Goal: Task Accomplishment & Management: Manage account settings

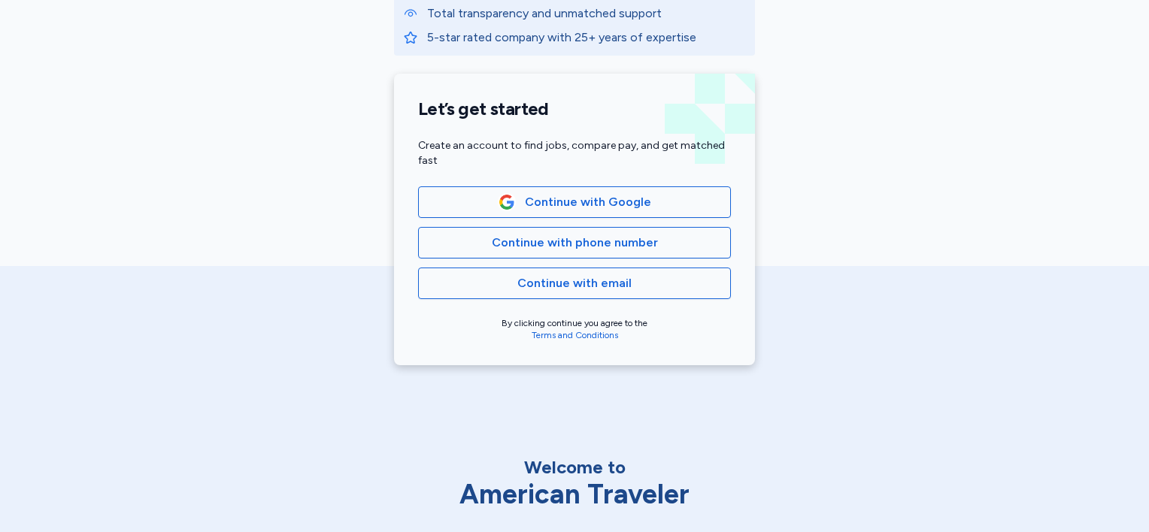
scroll to position [301, 0]
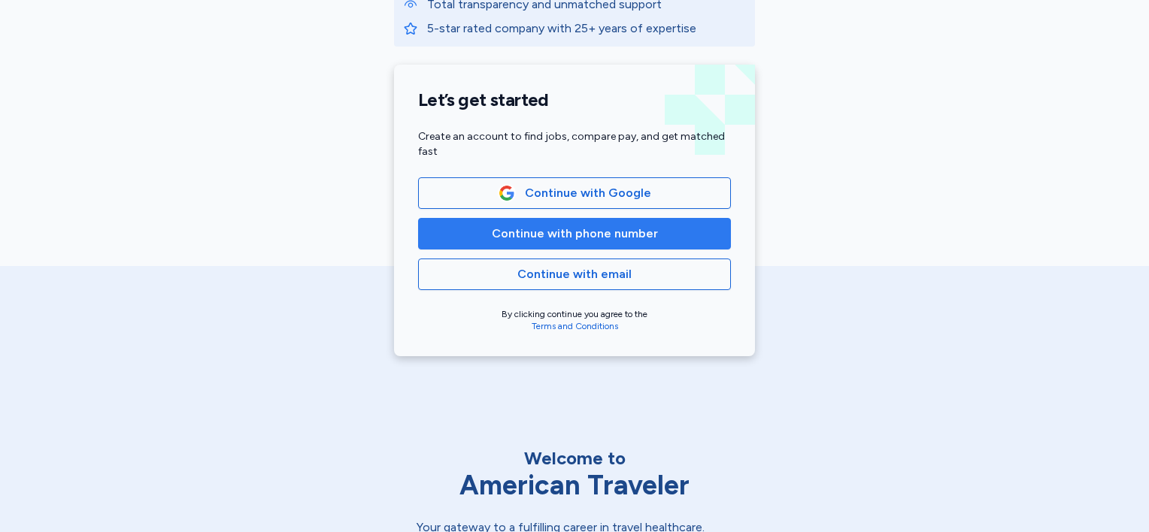
click at [482, 235] on span "Continue with phone number" at bounding box center [574, 234] width 287 height 18
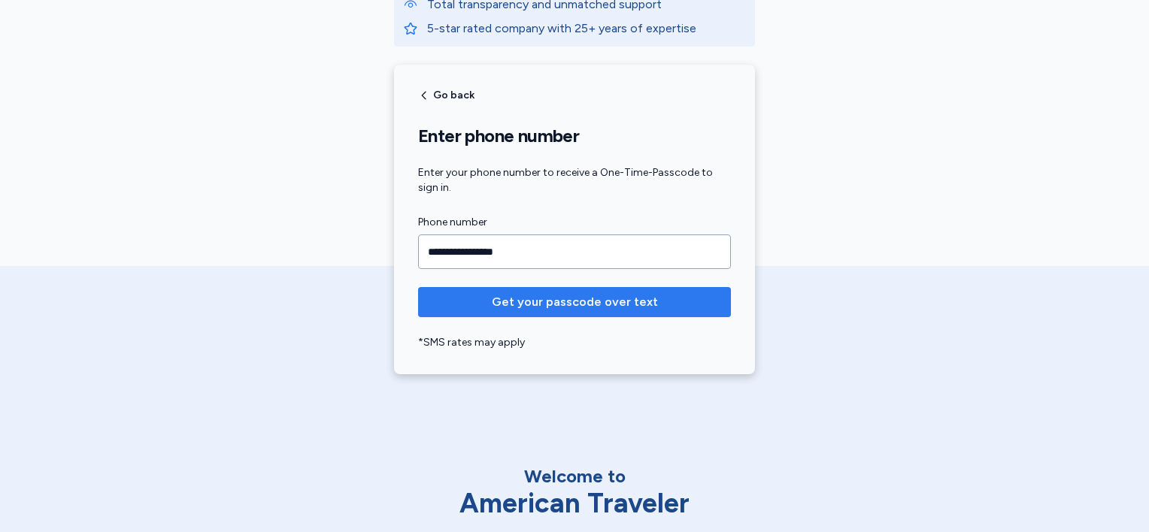
type input "**********"
click at [560, 311] on button "Get your passcode over text" at bounding box center [574, 302] width 313 height 30
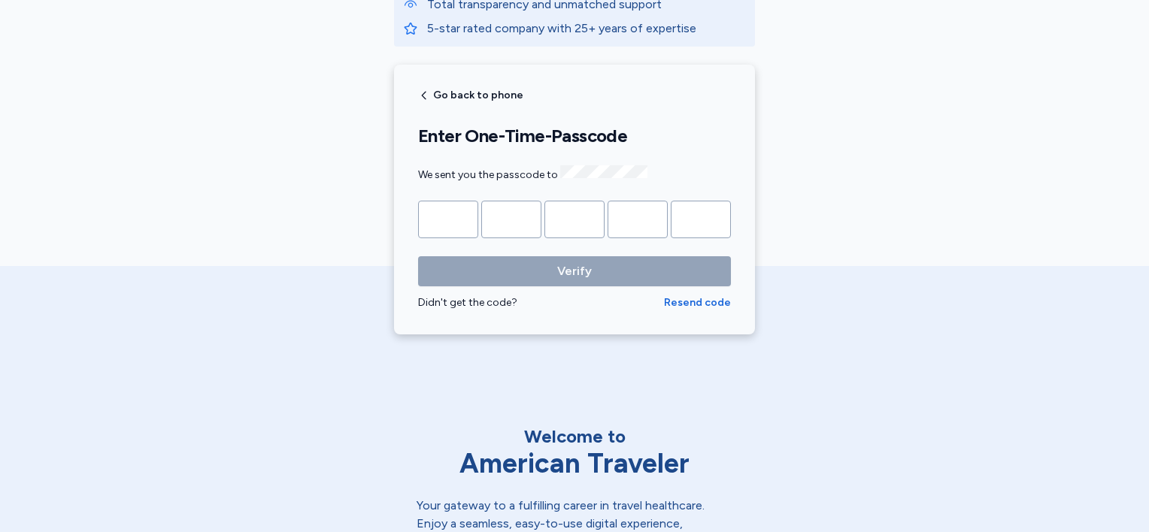
type input "*"
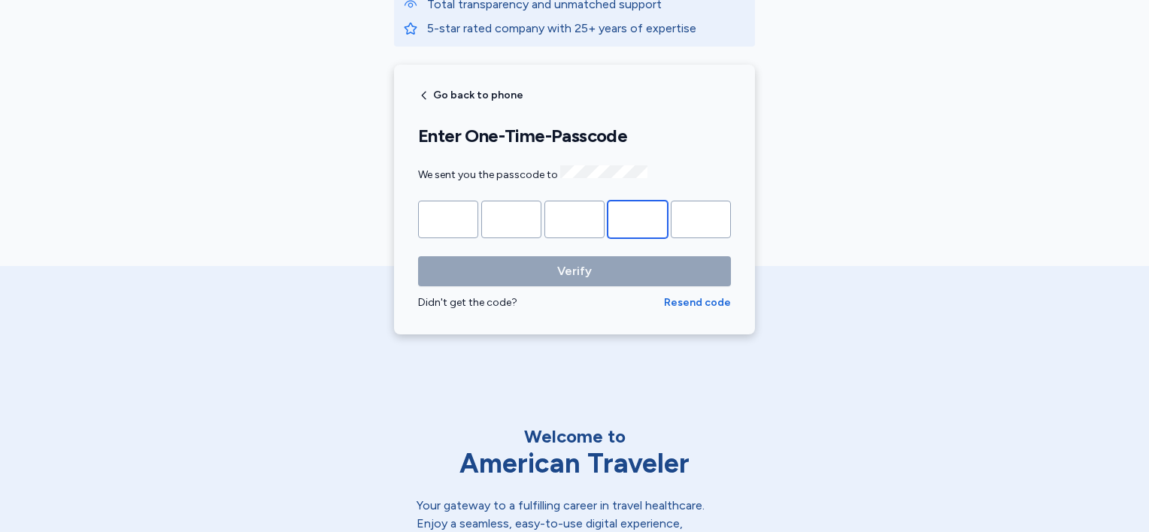
type input "*"
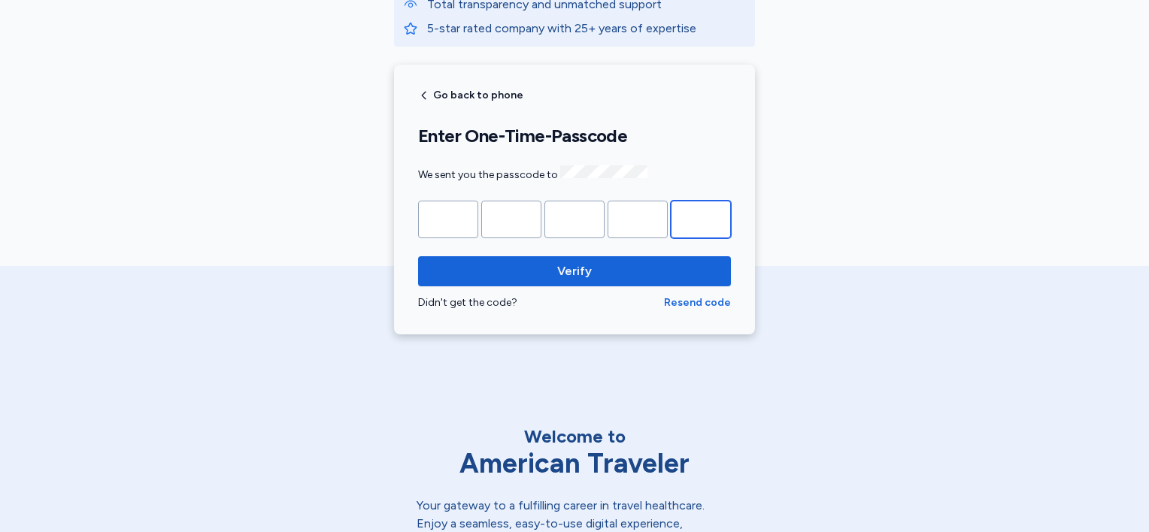
type input "*"
click at [418, 256] on button "Verify" at bounding box center [574, 271] width 313 height 30
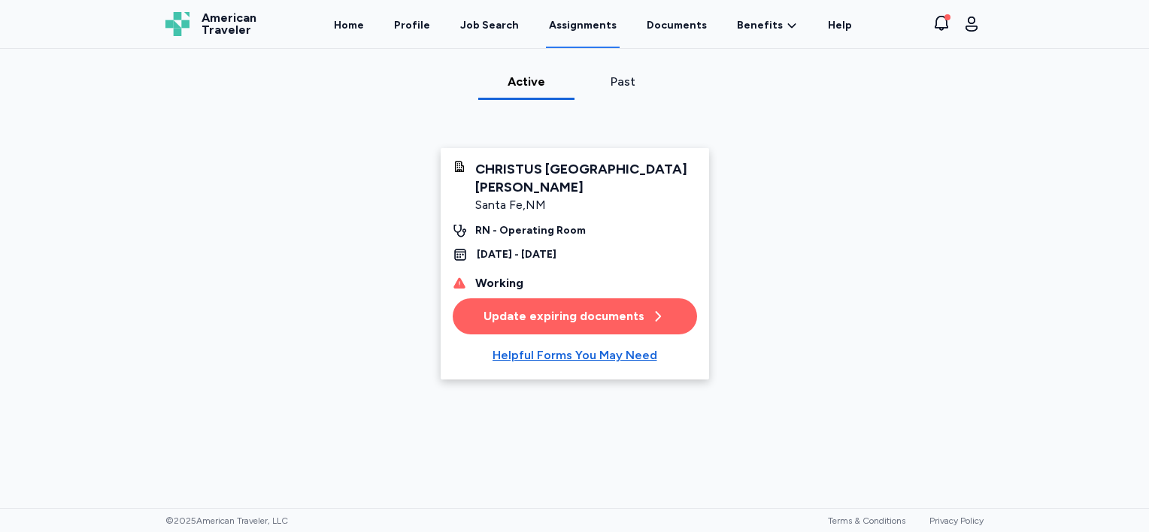
click at [635, 320] on div "Update expiring documents" at bounding box center [575, 317] width 182 height 18
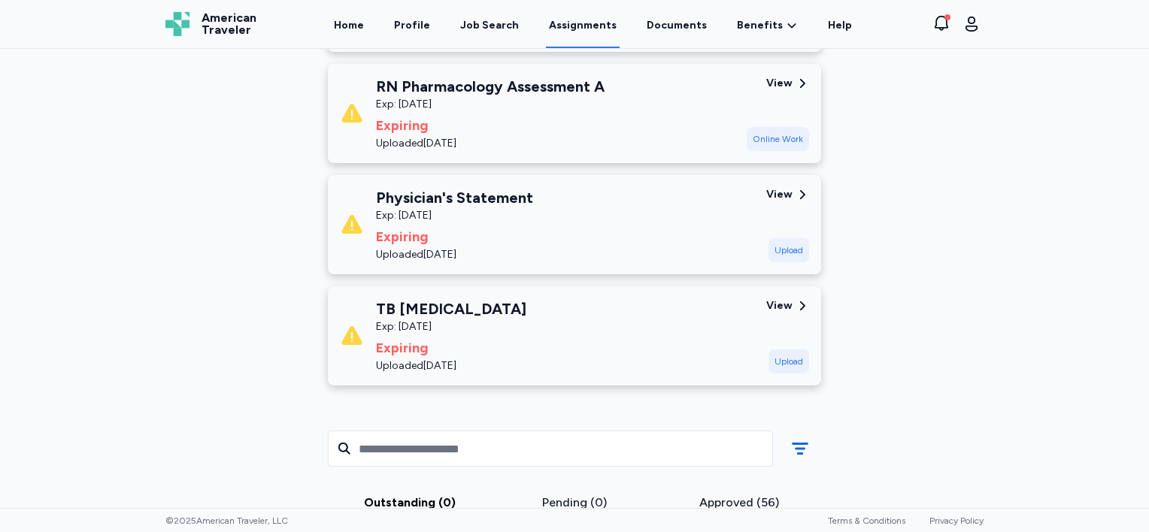
scroll to position [301, 0]
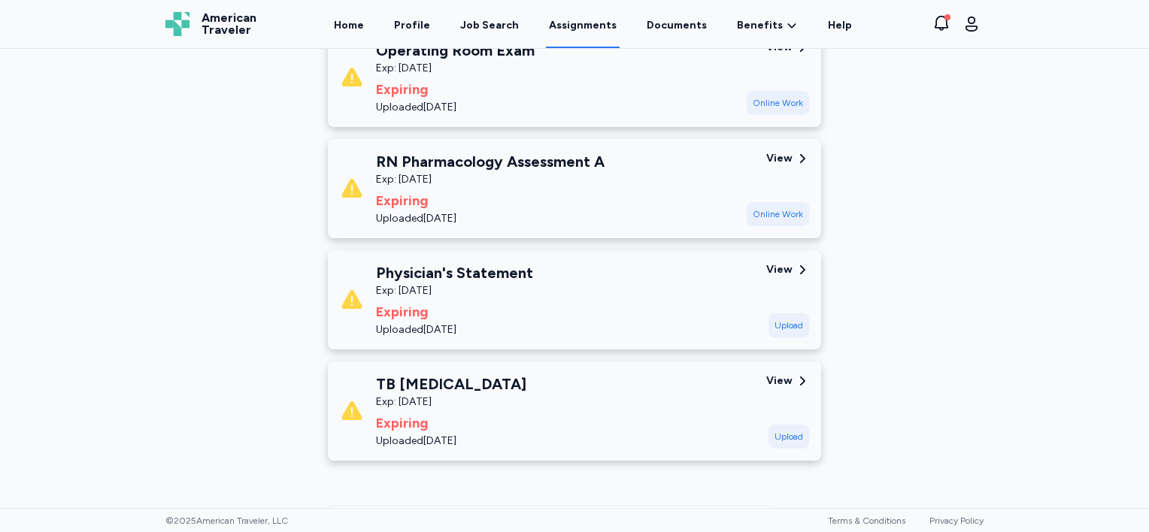
click at [796, 380] on icon at bounding box center [803, 382] width 14 height 14
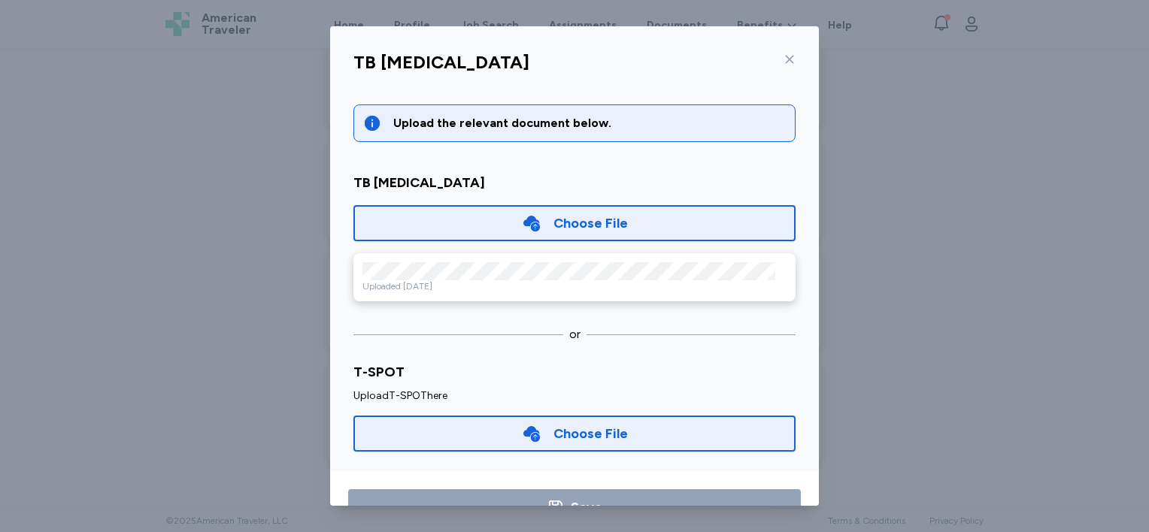
click at [784, 56] on icon at bounding box center [790, 59] width 12 height 12
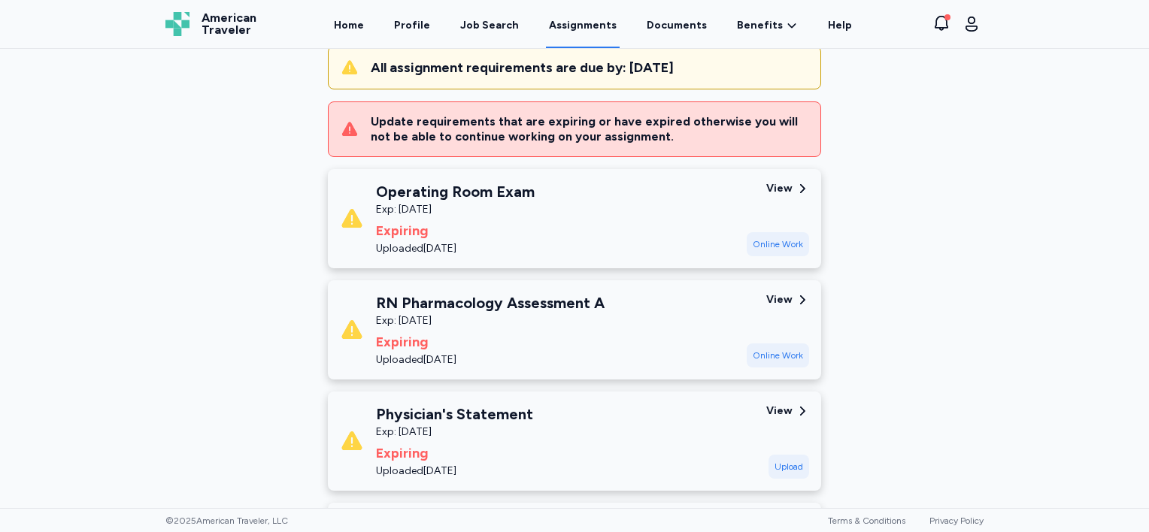
scroll to position [150, 0]
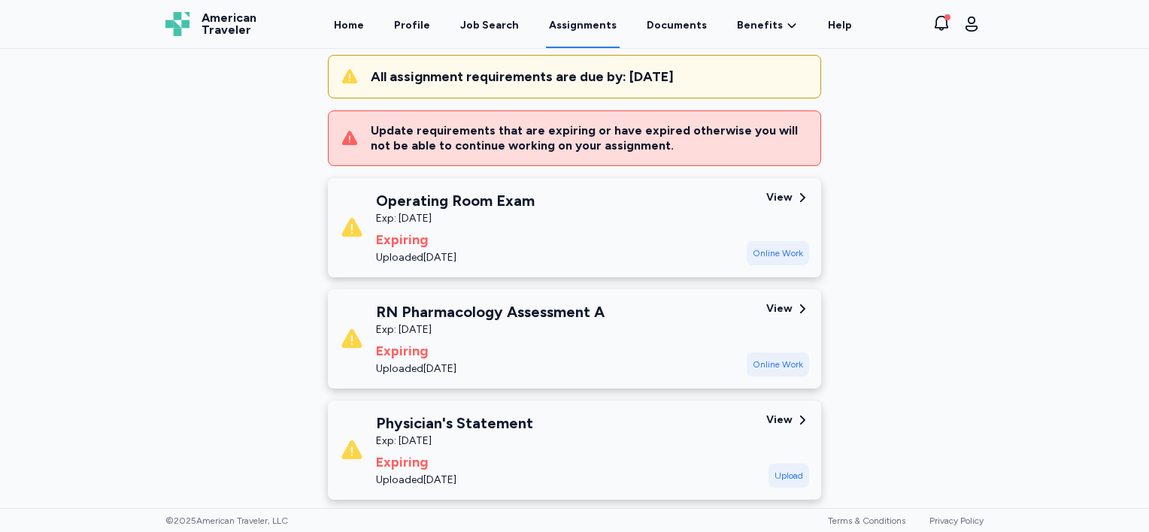
click at [758, 250] on div "Online Work" at bounding box center [778, 253] width 62 height 24
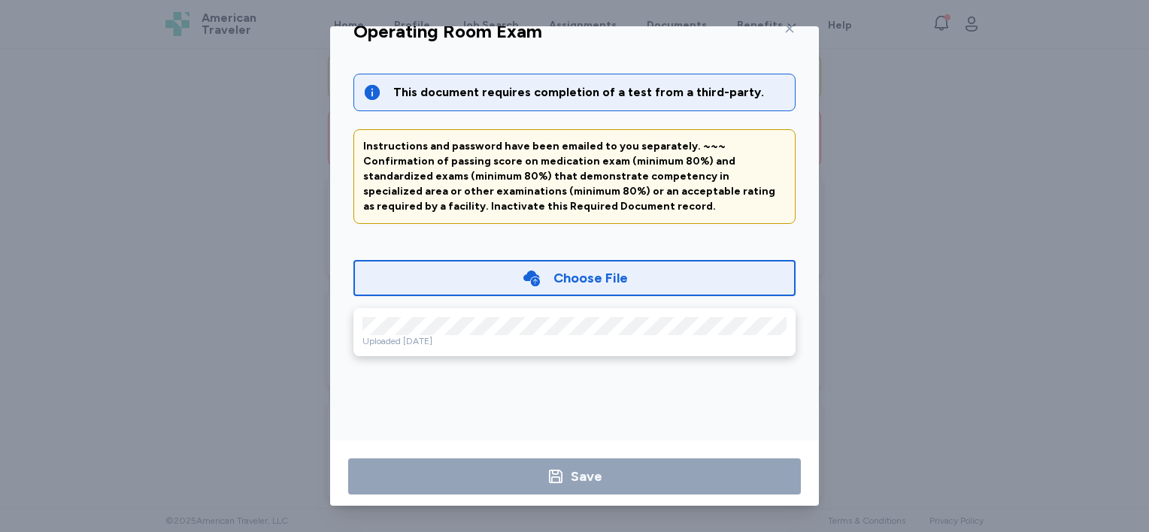
scroll to position [47, 0]
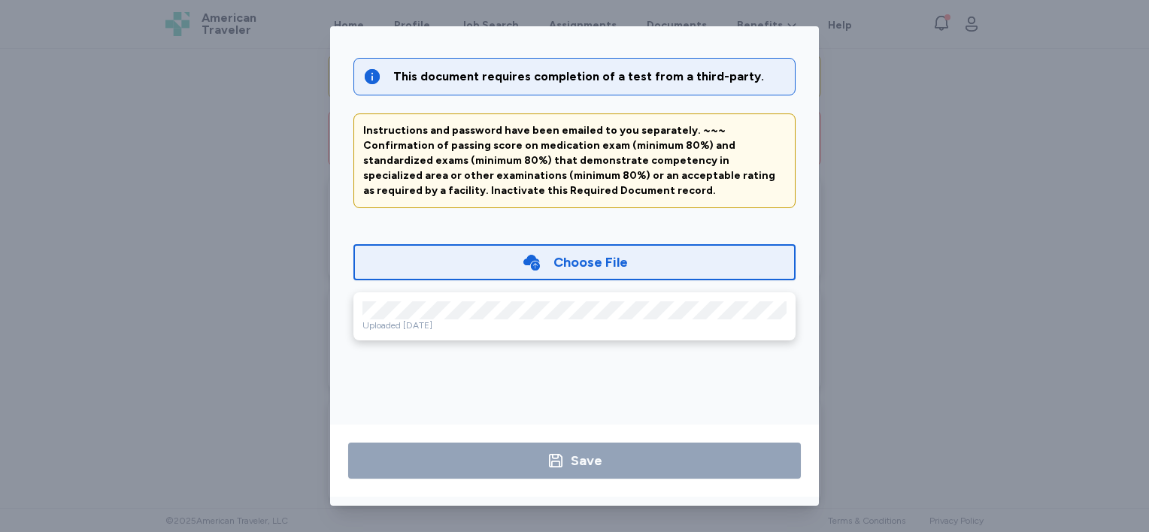
click at [875, 162] on div "Operating Room Exam This document requires completion of a test from a third-pa…" at bounding box center [574, 266] width 1149 height 532
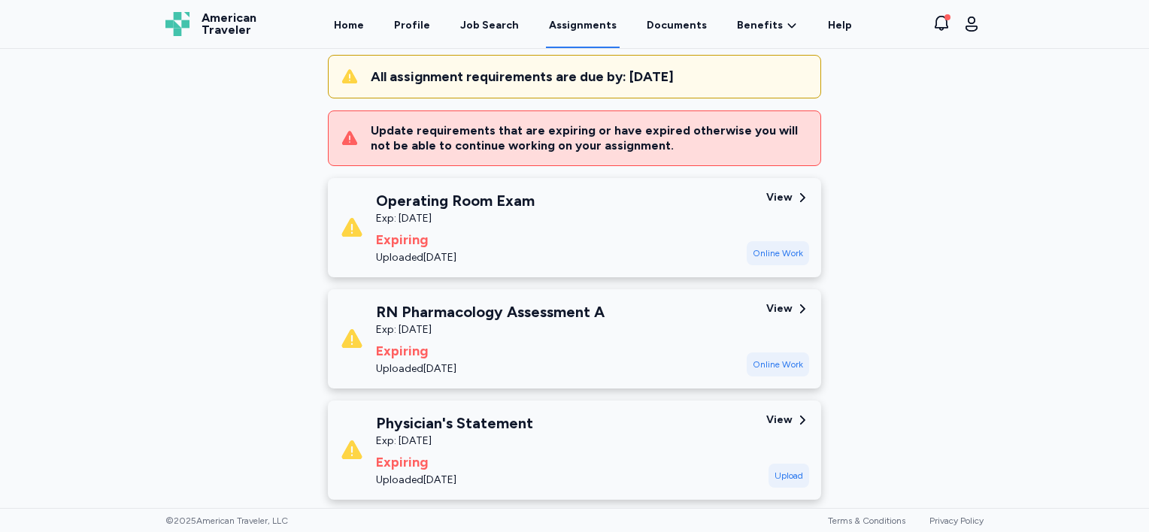
click at [778, 199] on div "View" at bounding box center [779, 197] width 26 height 15
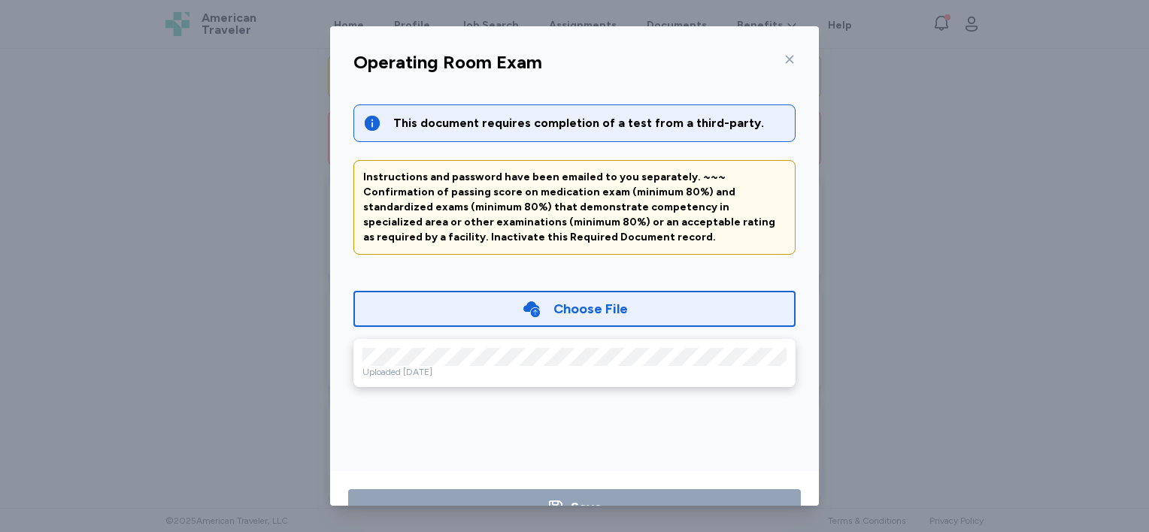
click at [786, 59] on icon at bounding box center [790, 60] width 8 height 8
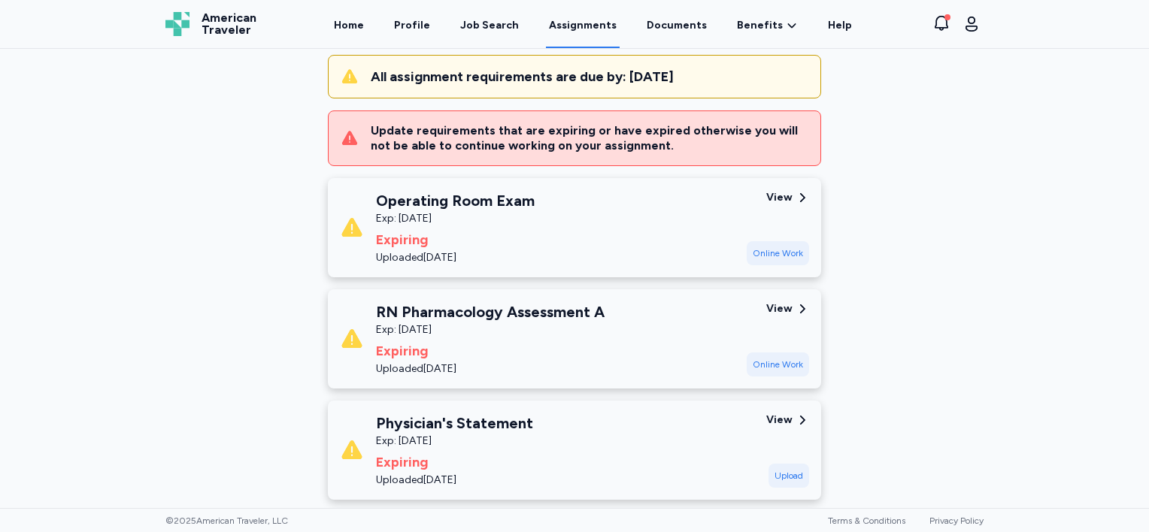
click at [757, 253] on div "Online Work" at bounding box center [778, 253] width 62 height 24
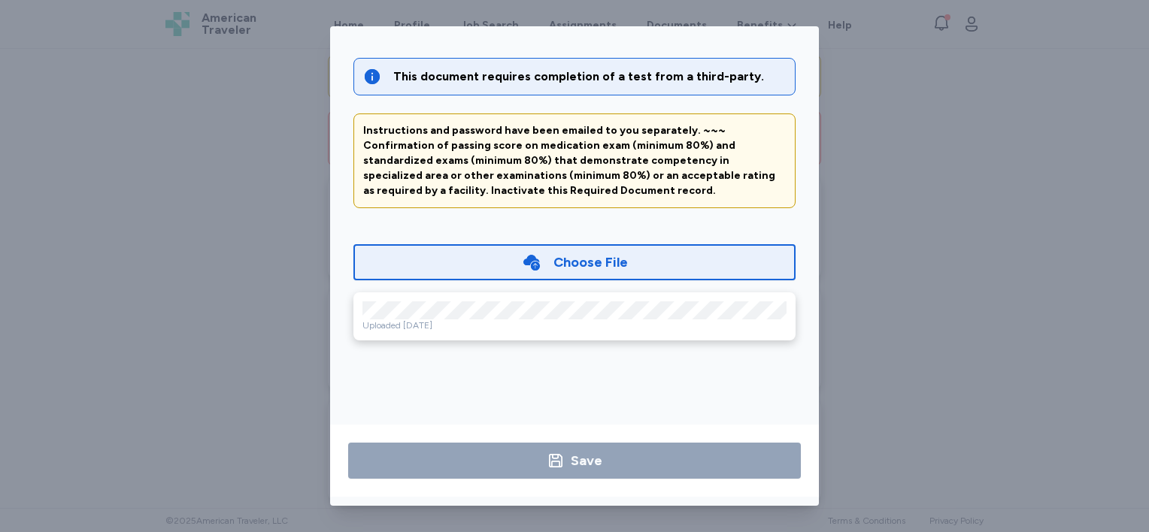
click at [859, 83] on div "Operating Room Exam This document requires completion of a test from a third-pa…" at bounding box center [574, 266] width 1149 height 532
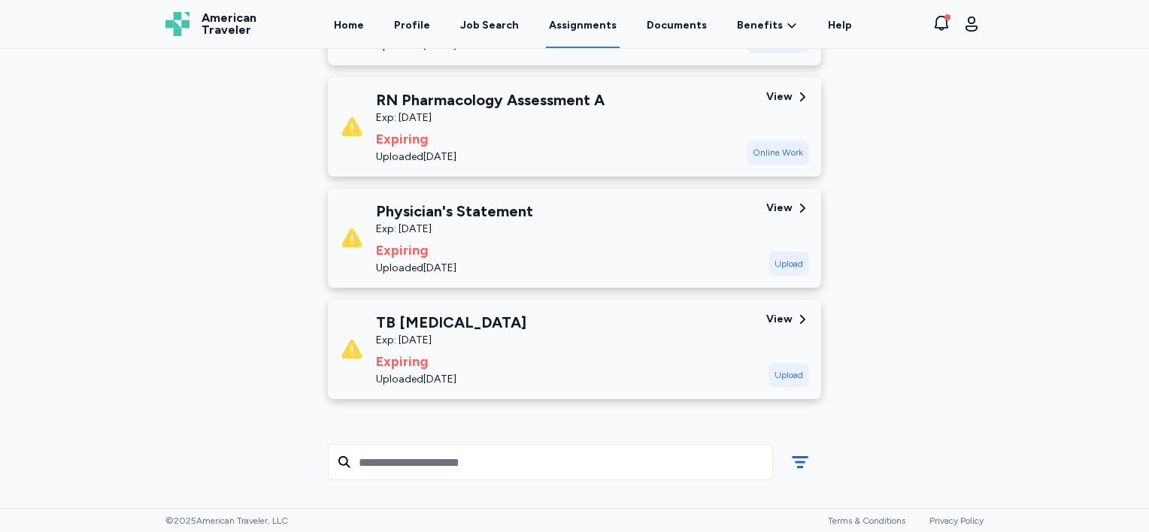
scroll to position [376, 0]
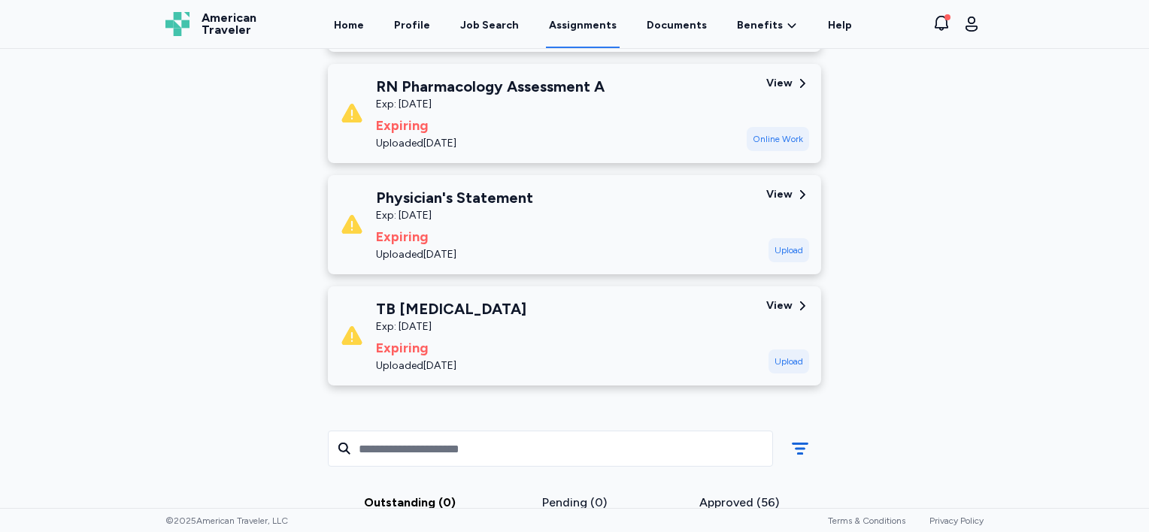
click at [768, 190] on div "View" at bounding box center [779, 194] width 26 height 15
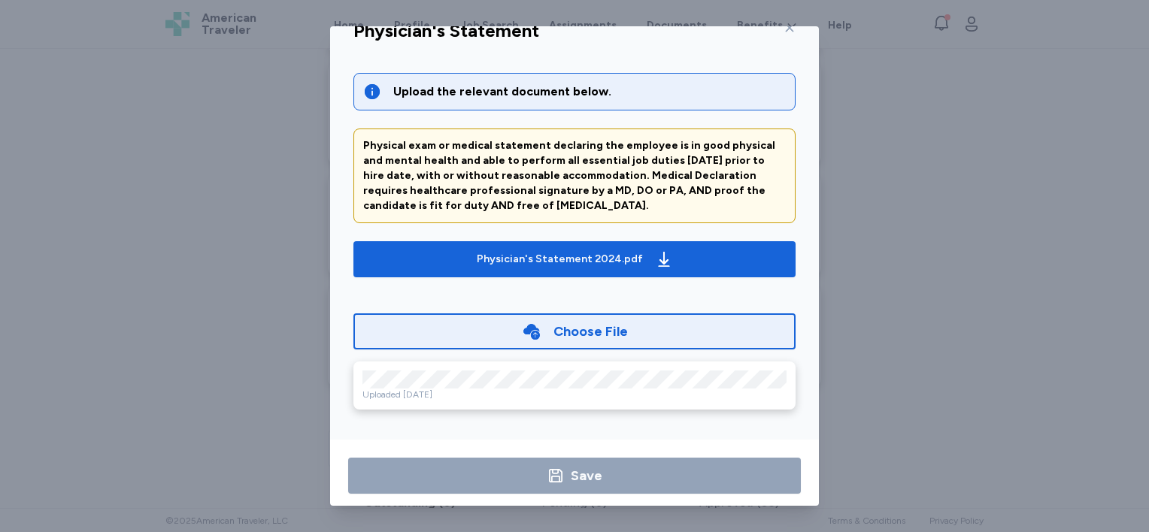
scroll to position [47, 0]
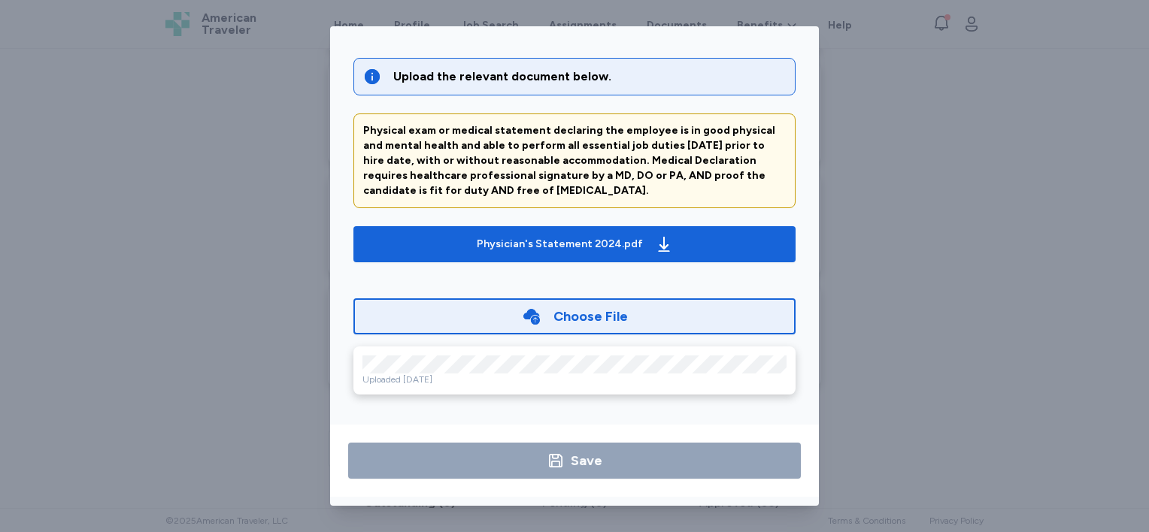
click at [851, 67] on div "Physician's Statement Upload the relevant document below. Physical exam or medi…" at bounding box center [574, 266] width 1149 height 532
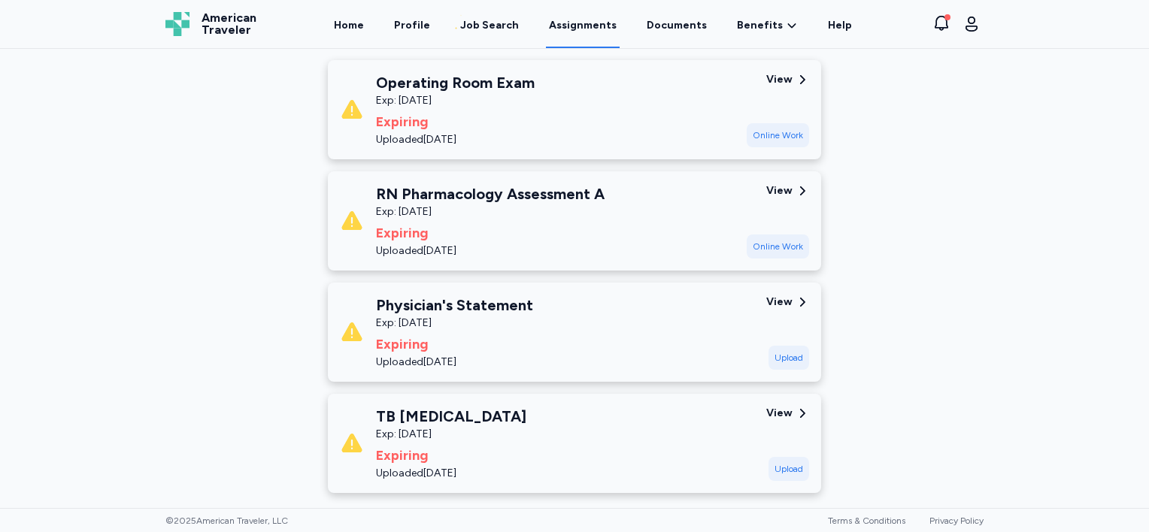
scroll to position [150, 0]
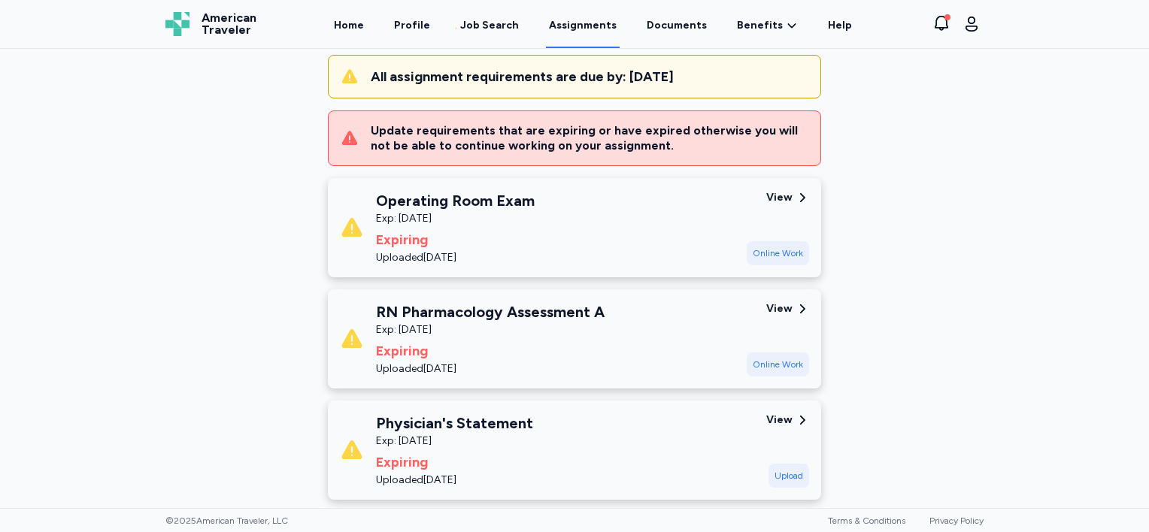
click at [758, 249] on div "Online Work" at bounding box center [778, 253] width 62 height 24
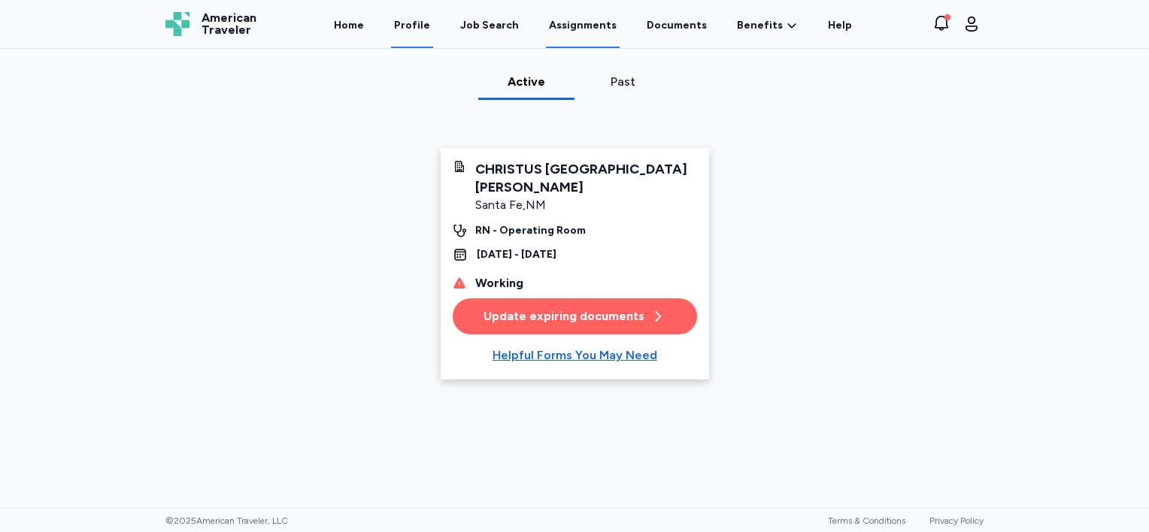
click at [425, 27] on link "Profile" at bounding box center [412, 25] width 42 height 47
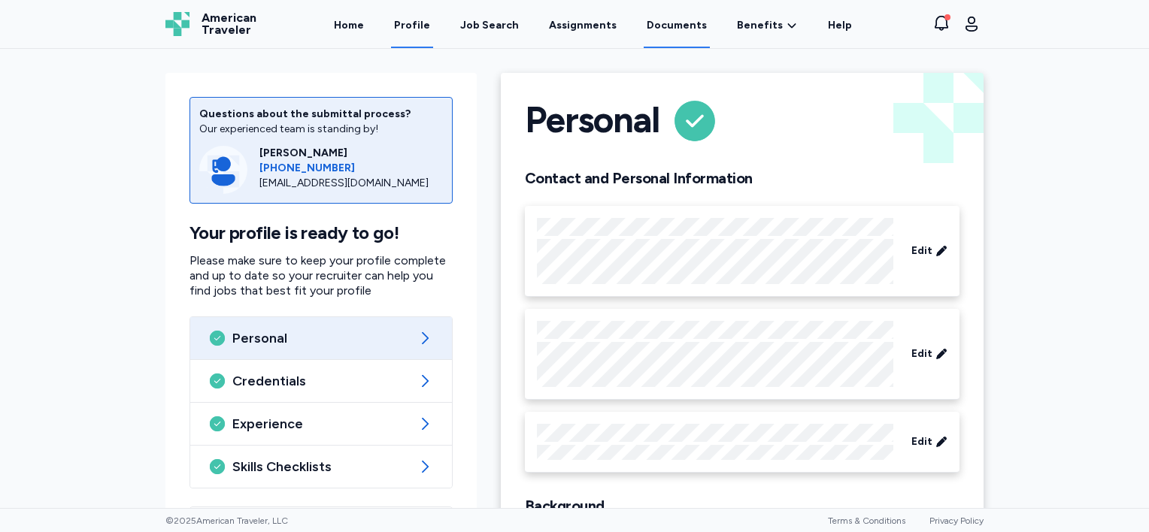
click at [679, 26] on link "Documents" at bounding box center [677, 25] width 66 height 47
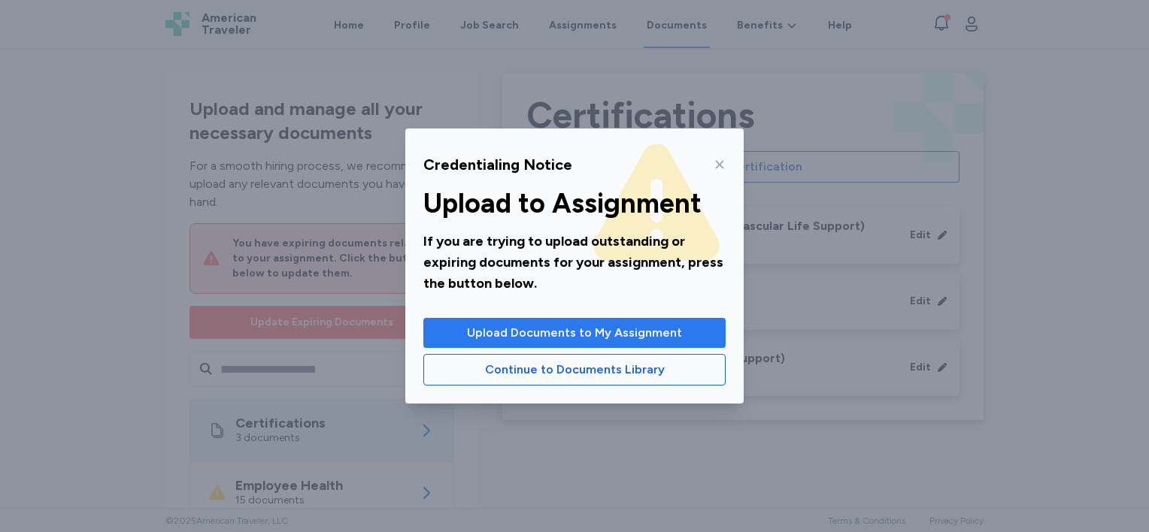
click at [579, 327] on span "Upload Documents to My Assignment" at bounding box center [574, 333] width 215 height 18
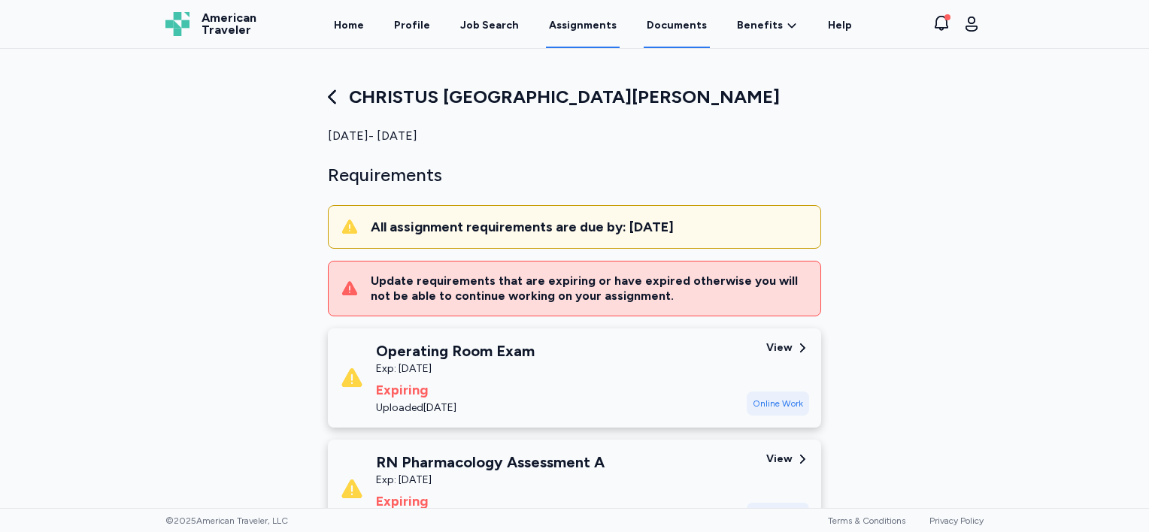
click at [677, 26] on link "Documents" at bounding box center [677, 25] width 66 height 47
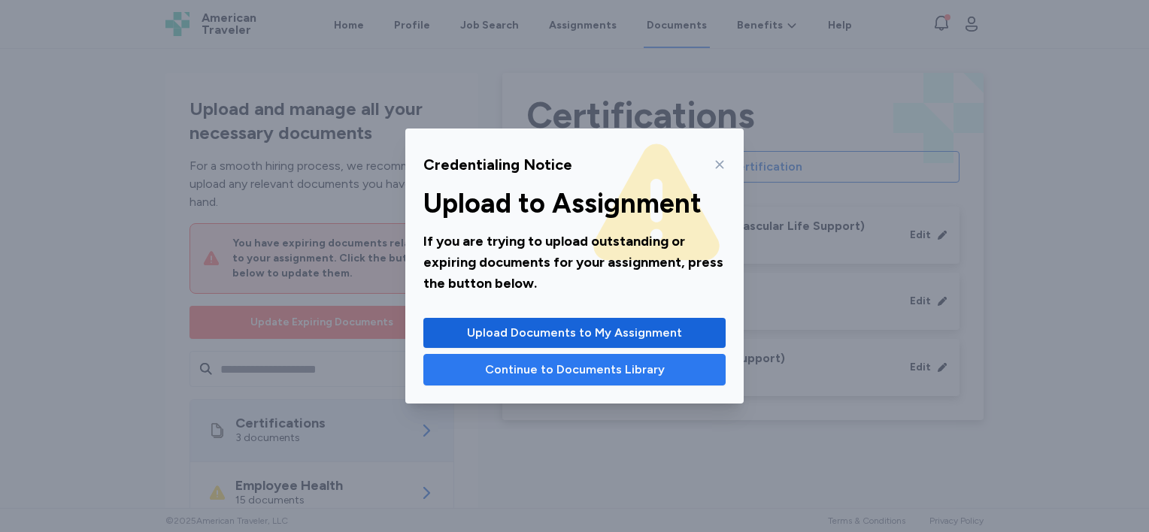
click at [578, 376] on span "Continue to Documents Library" at bounding box center [575, 370] width 180 height 18
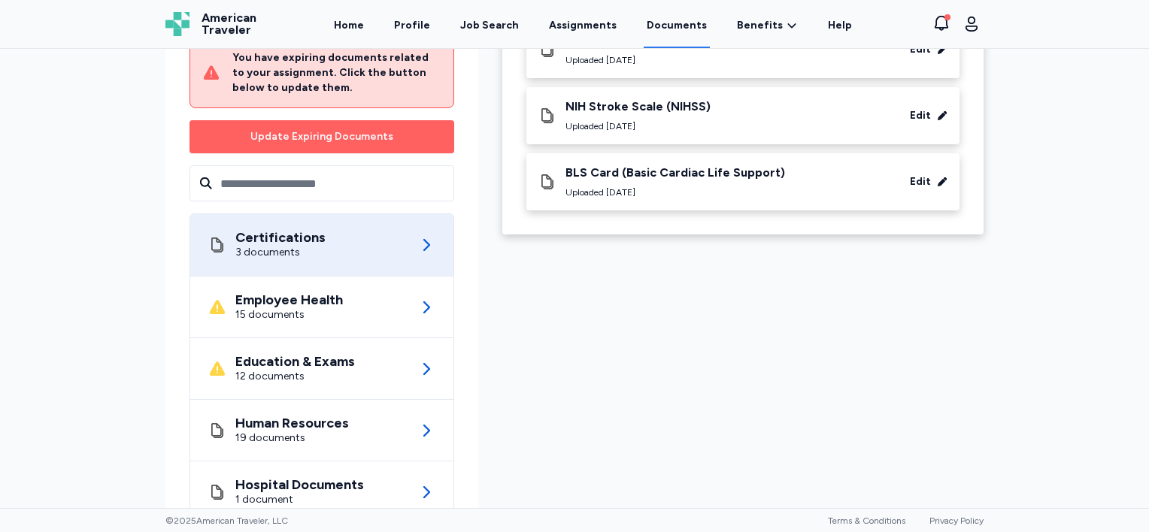
scroll to position [226, 0]
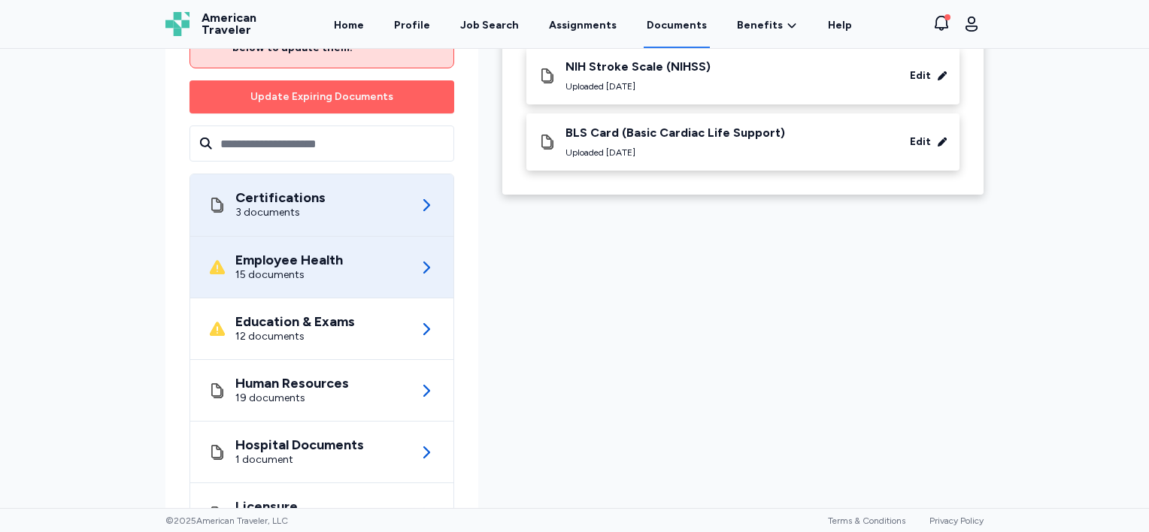
click at [320, 262] on div "Employee Health" at bounding box center [289, 260] width 108 height 15
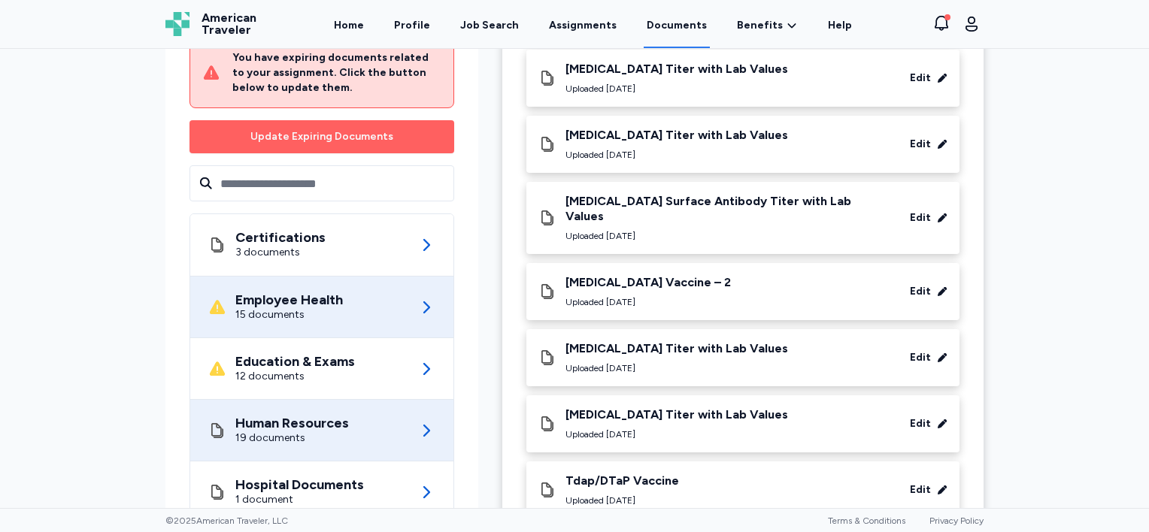
scroll to position [714, 0]
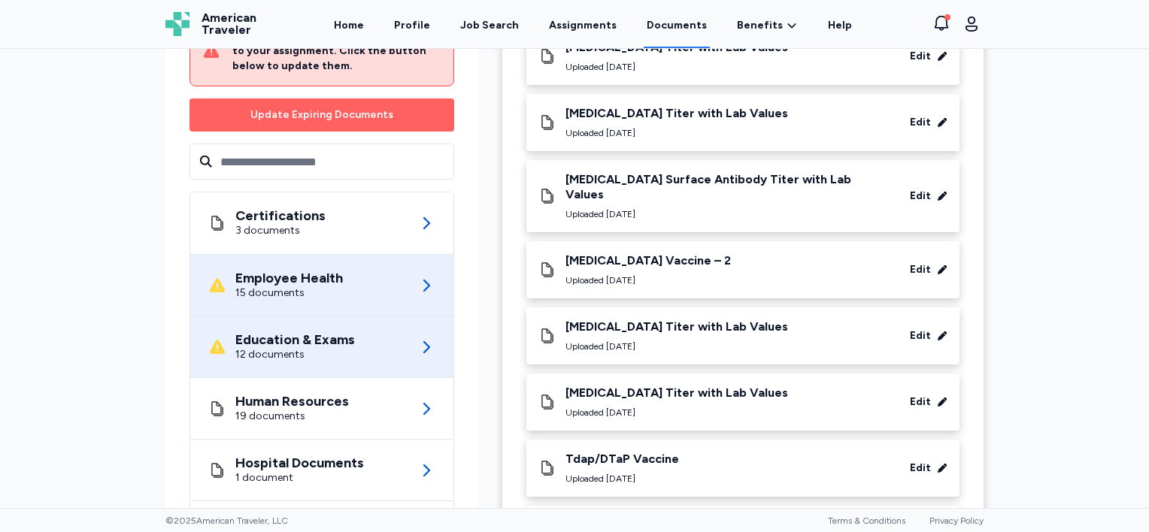
click at [346, 332] on div "Education & Exams" at bounding box center [295, 339] width 120 height 15
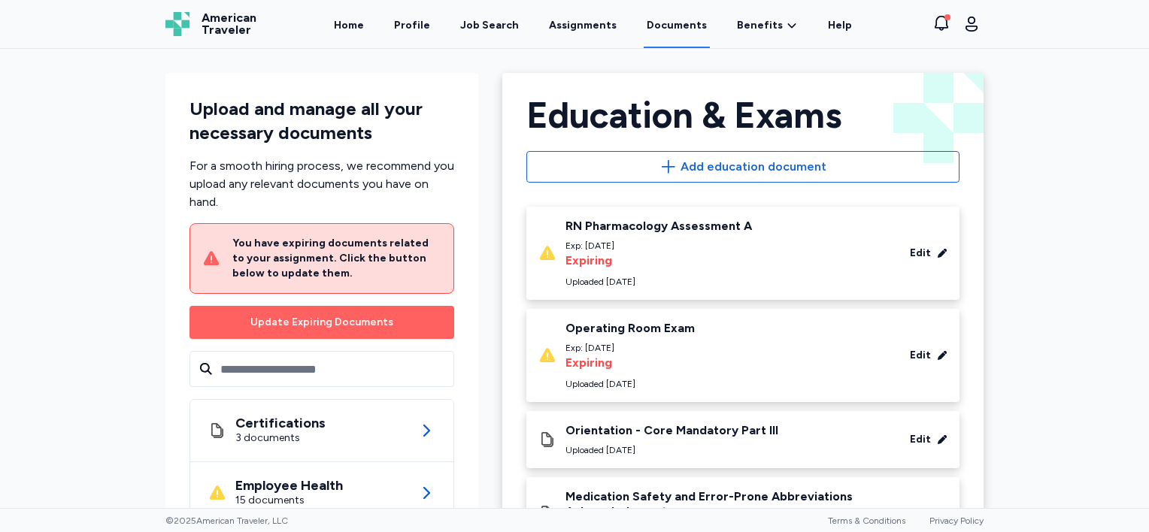
click at [597, 262] on div "Expiring" at bounding box center [659, 261] width 187 height 18
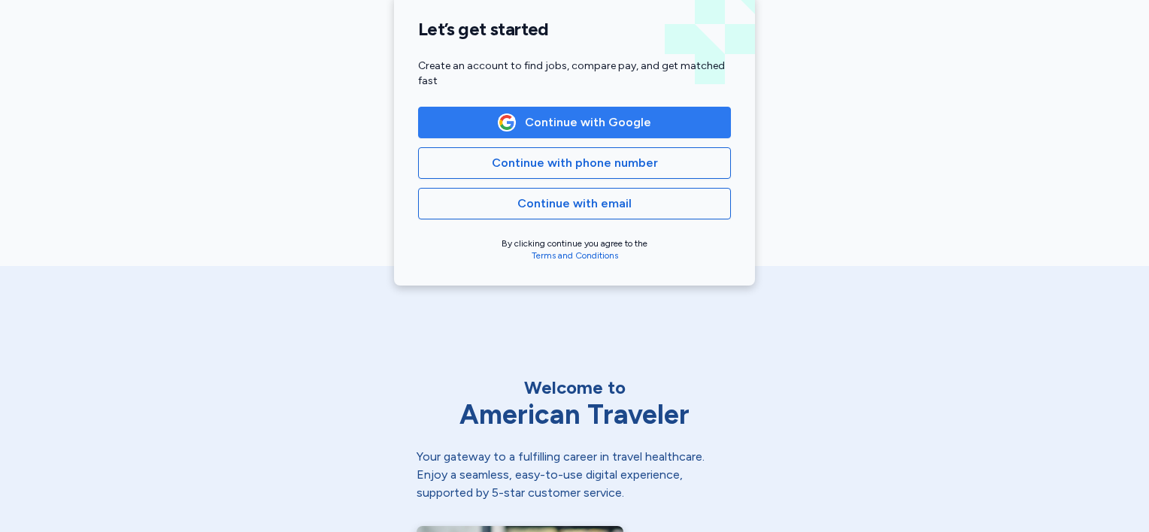
scroll to position [376, 0]
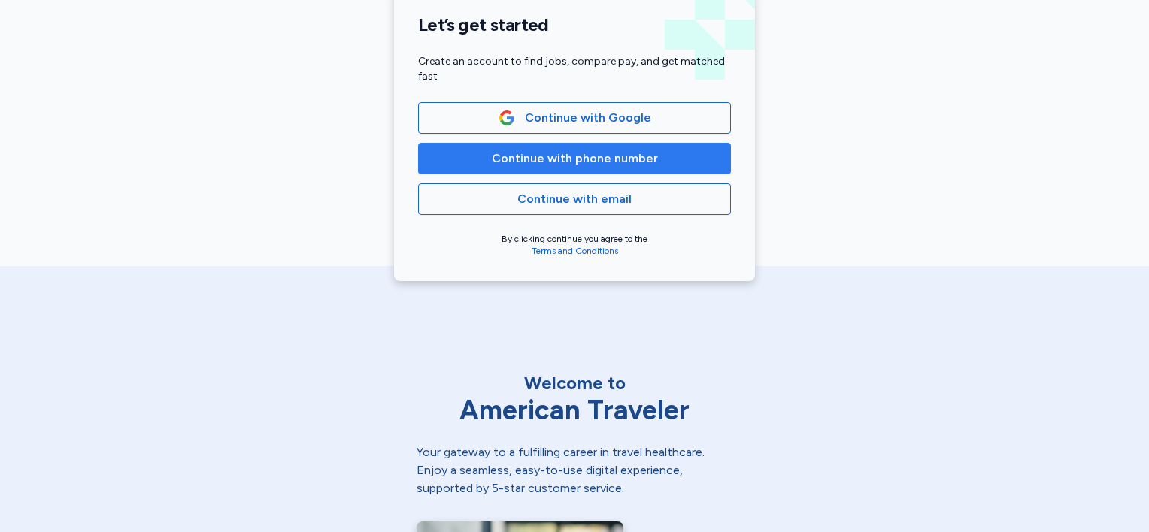
click at [566, 162] on span "Continue with phone number" at bounding box center [575, 159] width 166 height 18
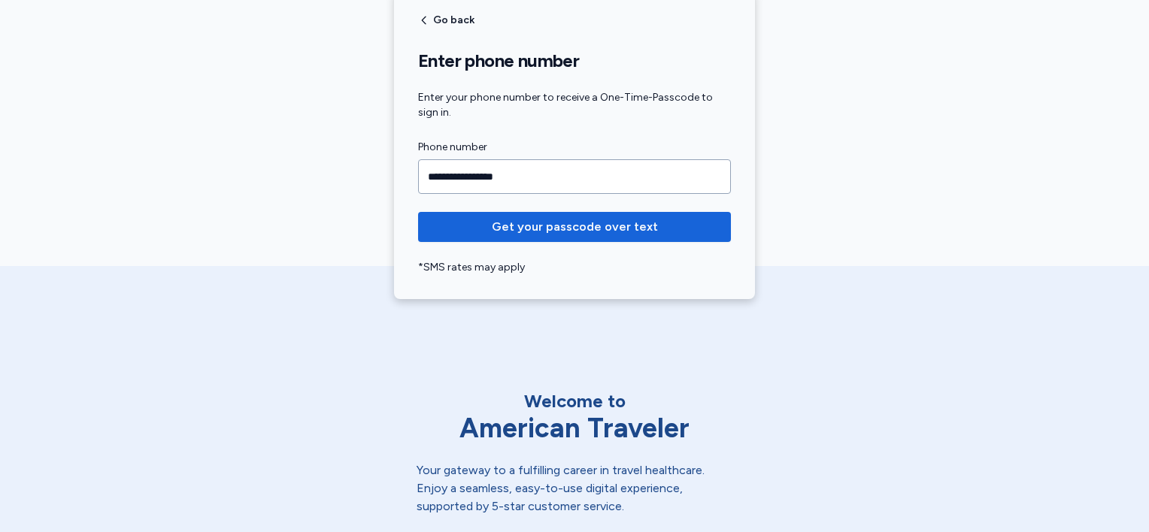
type input "**********"
click at [418, 212] on button "Get your passcode over text" at bounding box center [574, 227] width 313 height 30
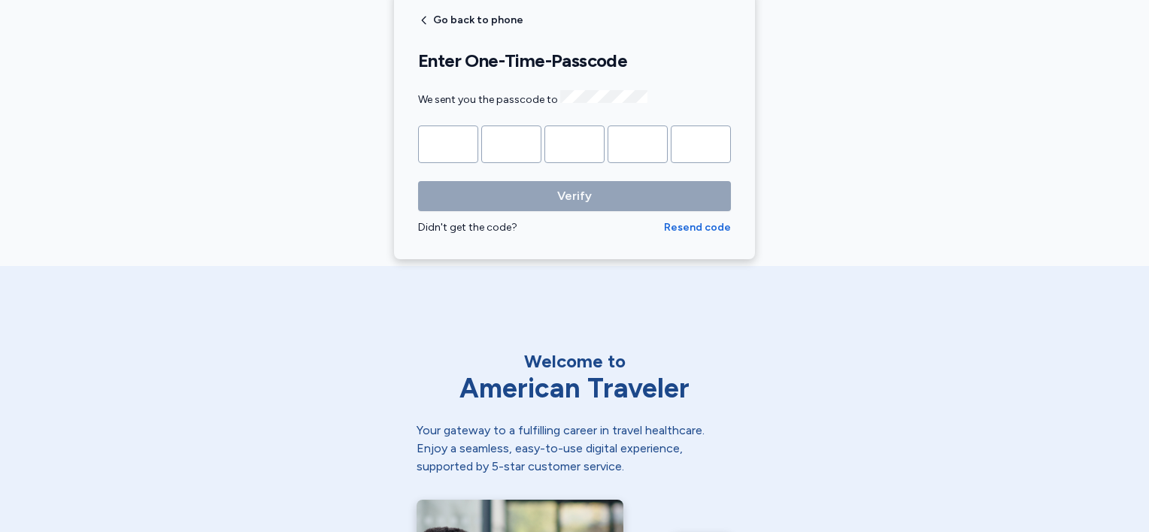
type input "*"
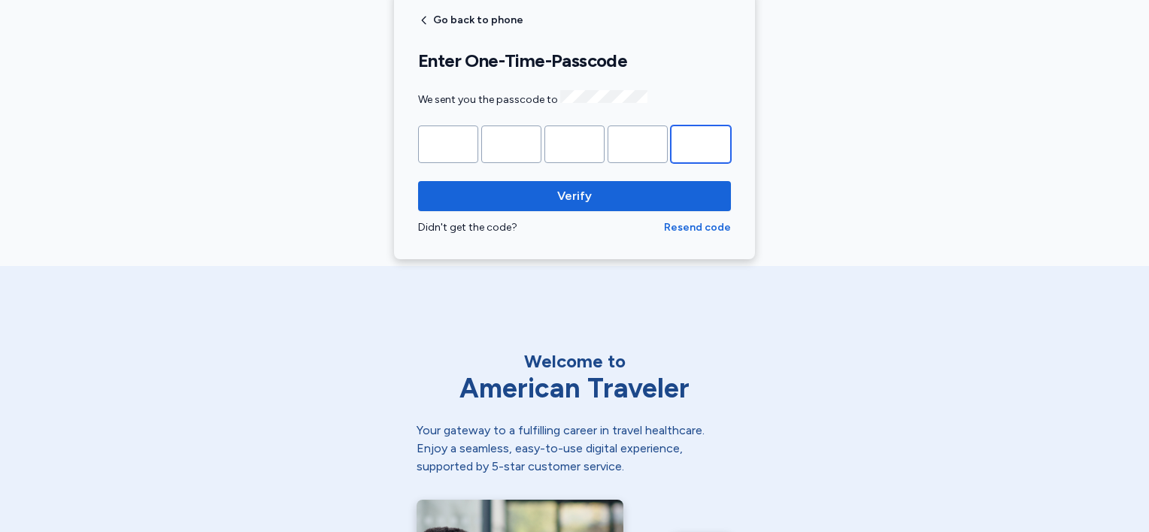
type input "*"
click at [418, 181] on button "Verify" at bounding box center [574, 196] width 313 height 30
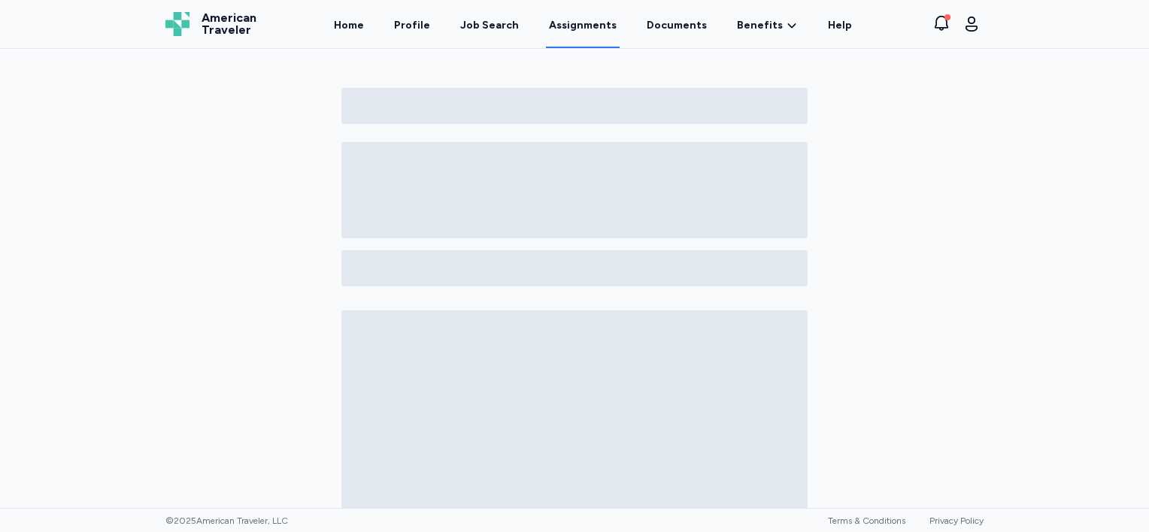
click at [591, 32] on link "Assignments" at bounding box center [583, 25] width 74 height 47
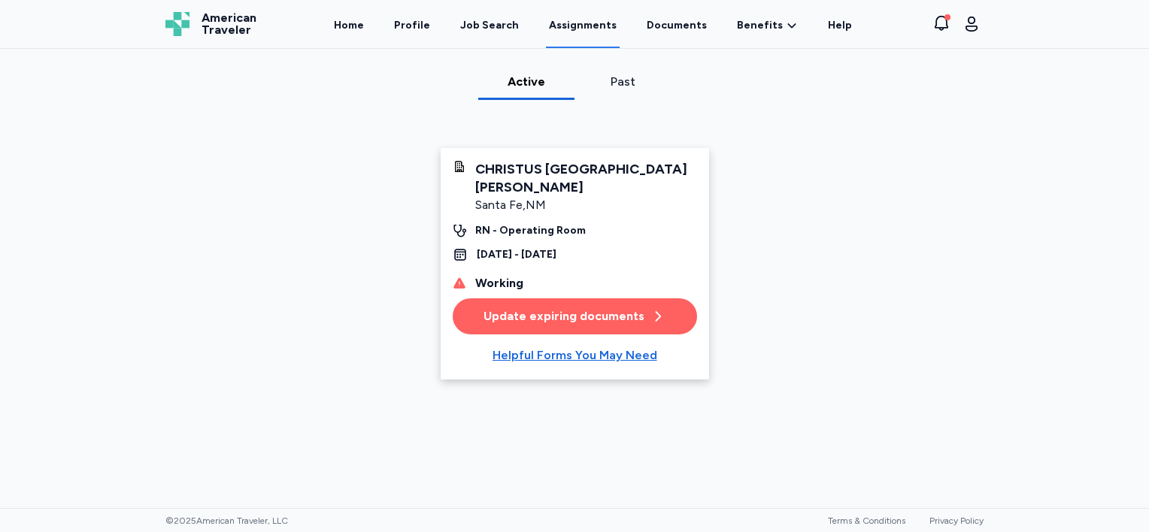
click at [555, 308] on div "Update expiring documents" at bounding box center [575, 317] width 182 height 18
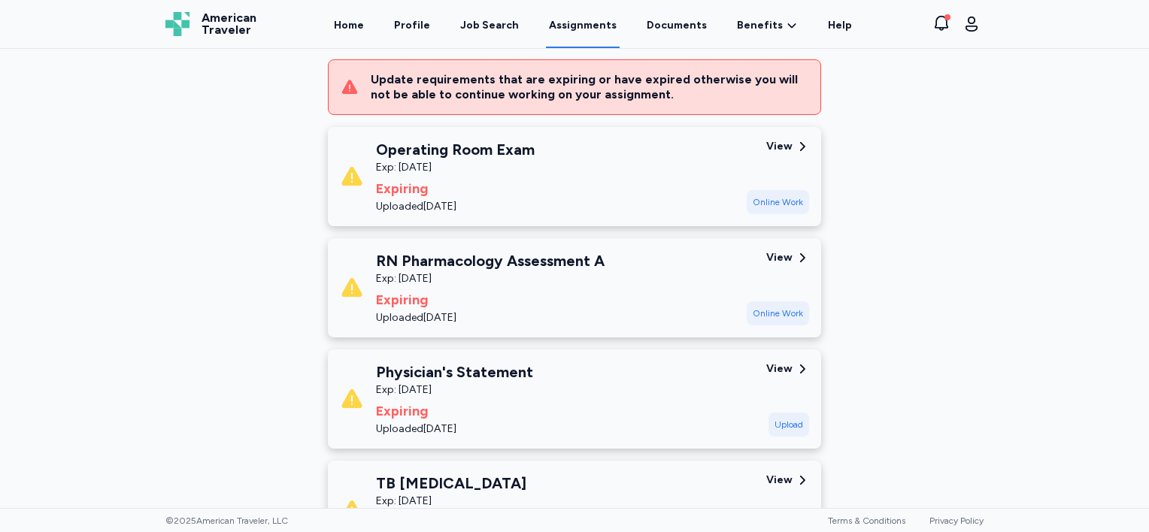
scroll to position [226, 0]
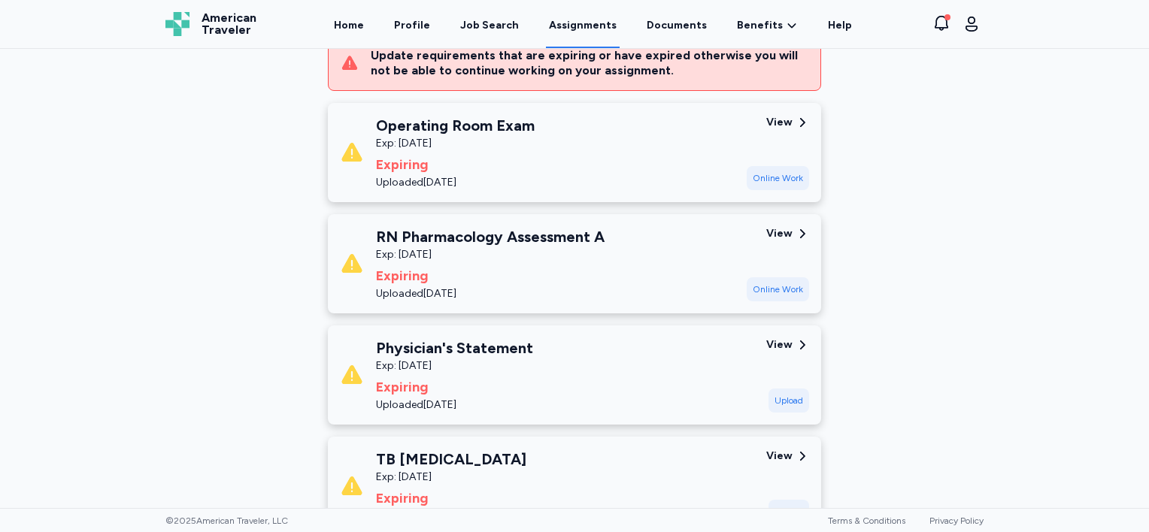
click at [769, 174] on div "Online Work" at bounding box center [778, 178] width 62 height 24
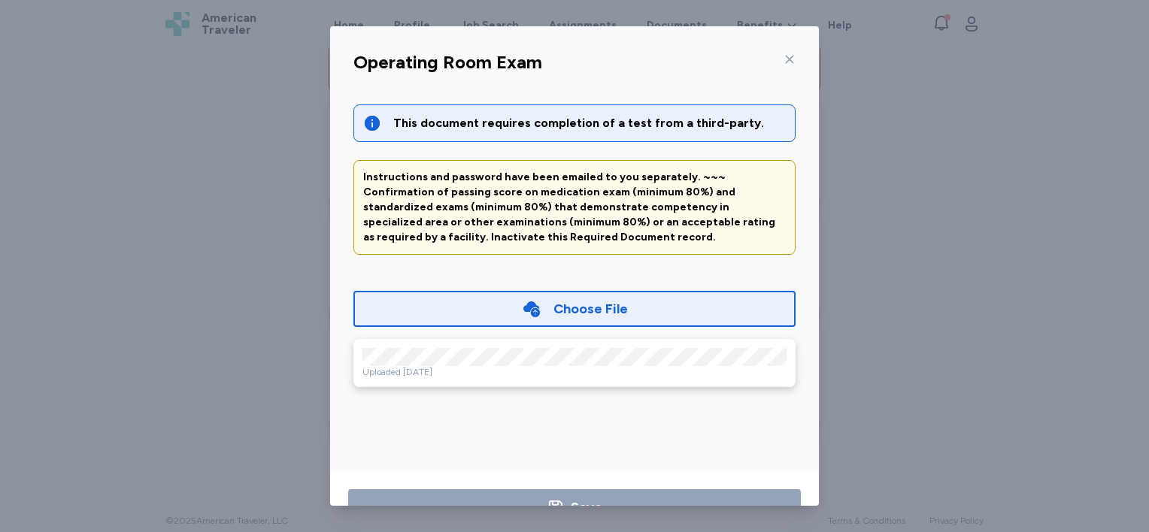
click at [785, 60] on icon at bounding box center [790, 59] width 12 height 12
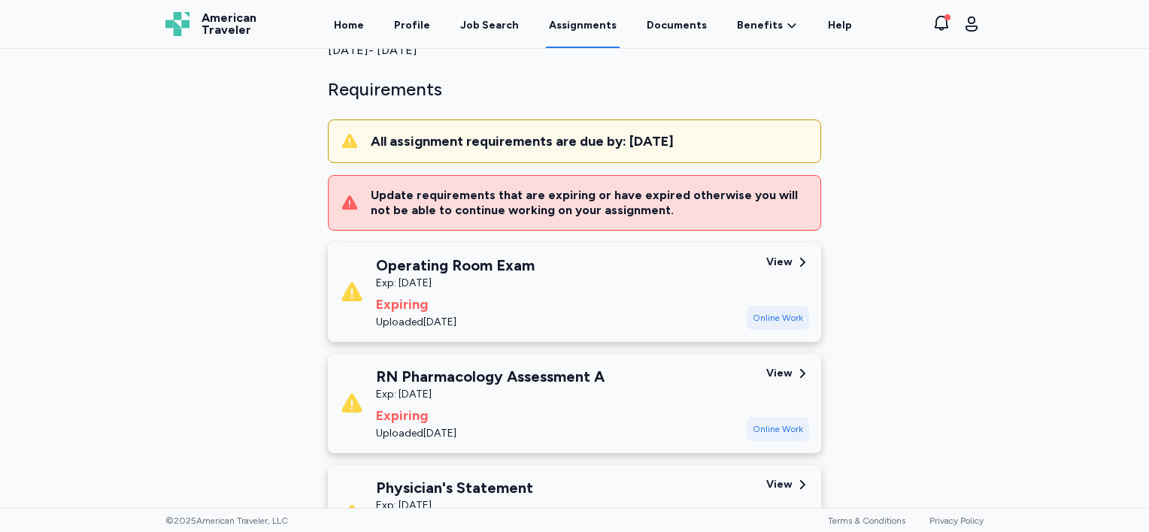
scroll to position [0, 0]
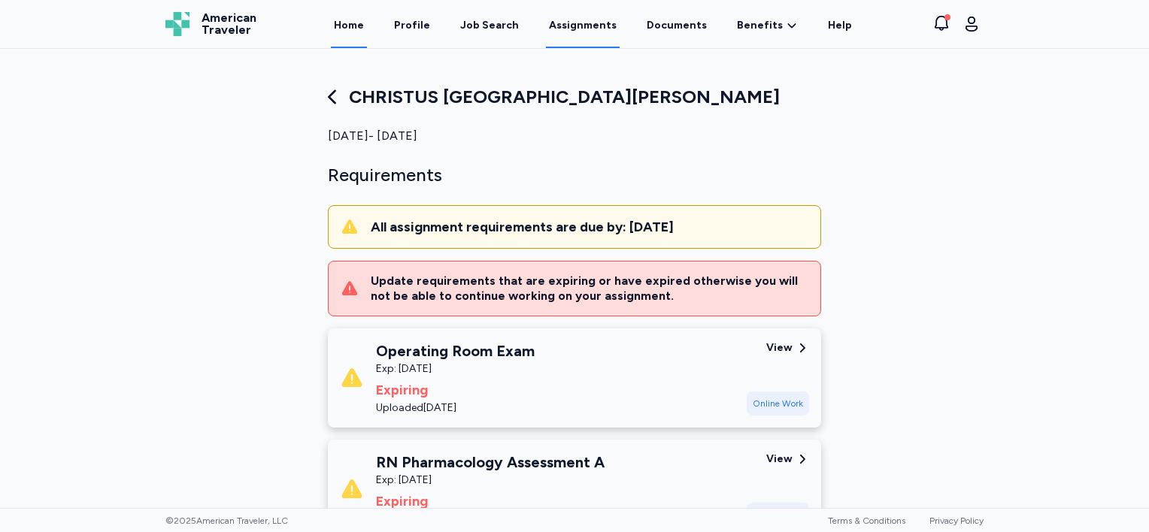
click at [367, 25] on link "Home" at bounding box center [349, 25] width 36 height 47
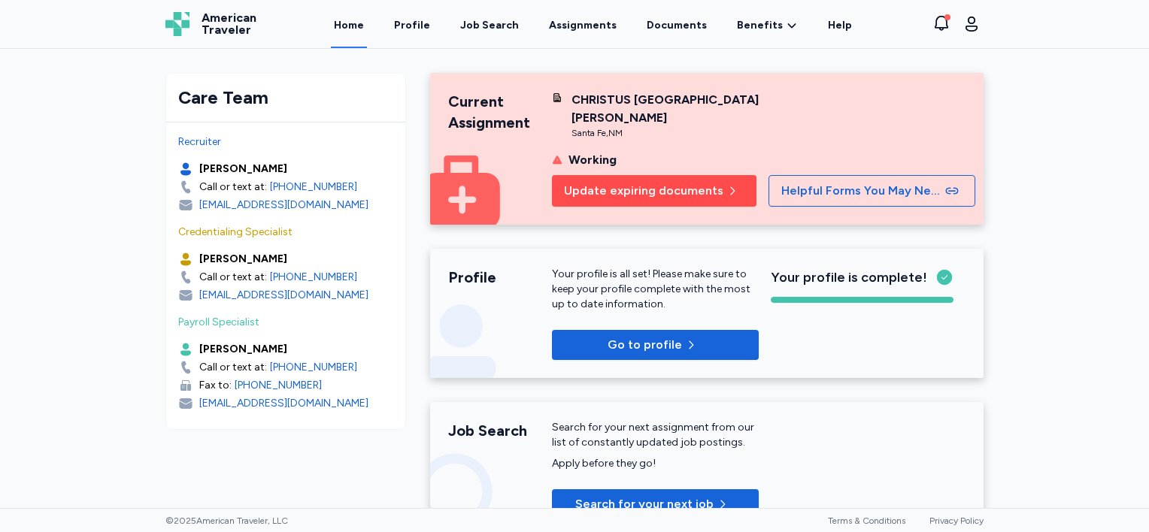
click at [632, 187] on span "Update expiring documents" at bounding box center [643, 191] width 159 height 18
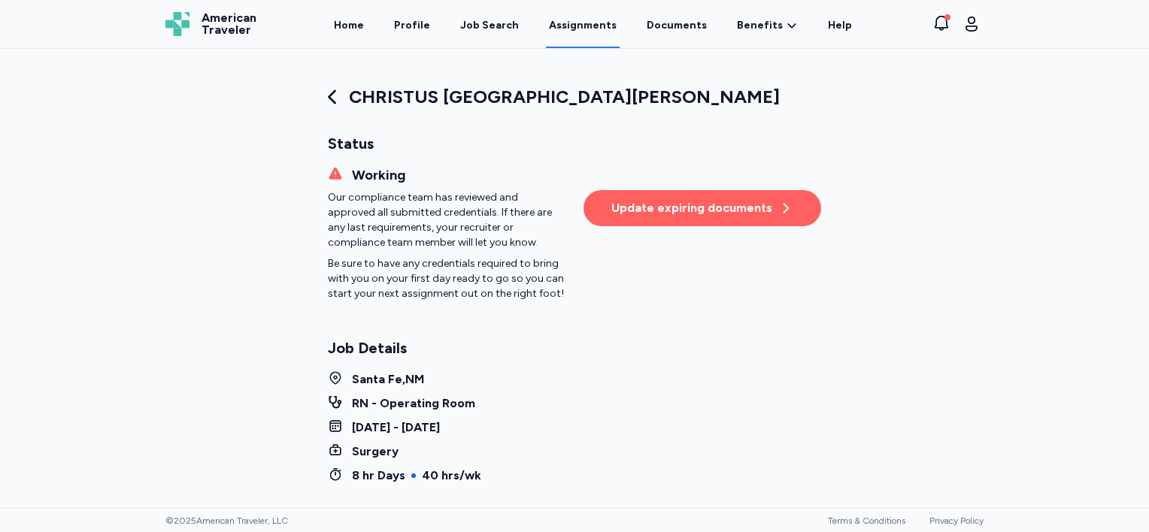
click at [633, 208] on div "Update expiring documents" at bounding box center [702, 208] width 182 height 18
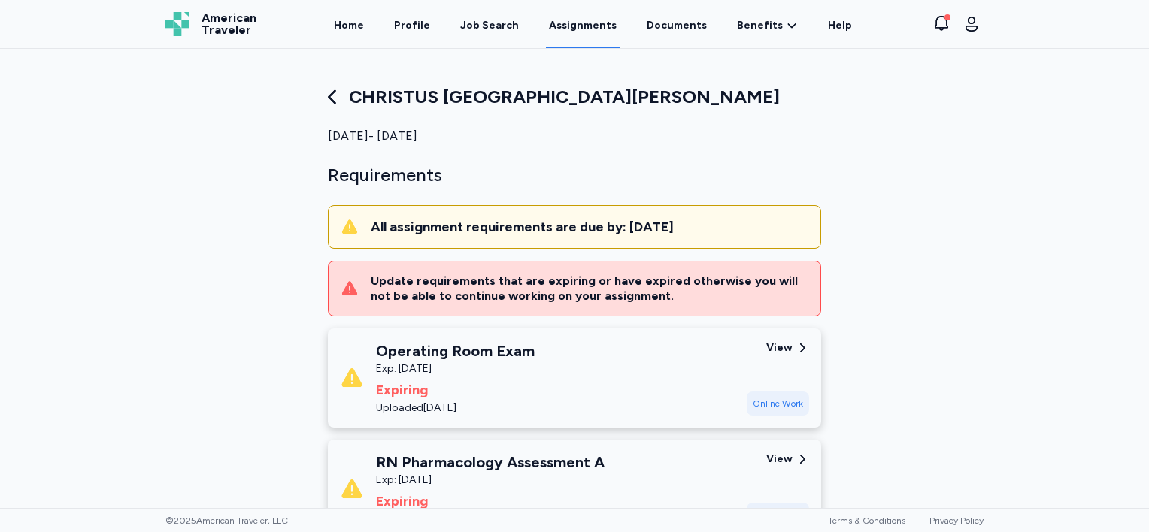
scroll to position [75, 0]
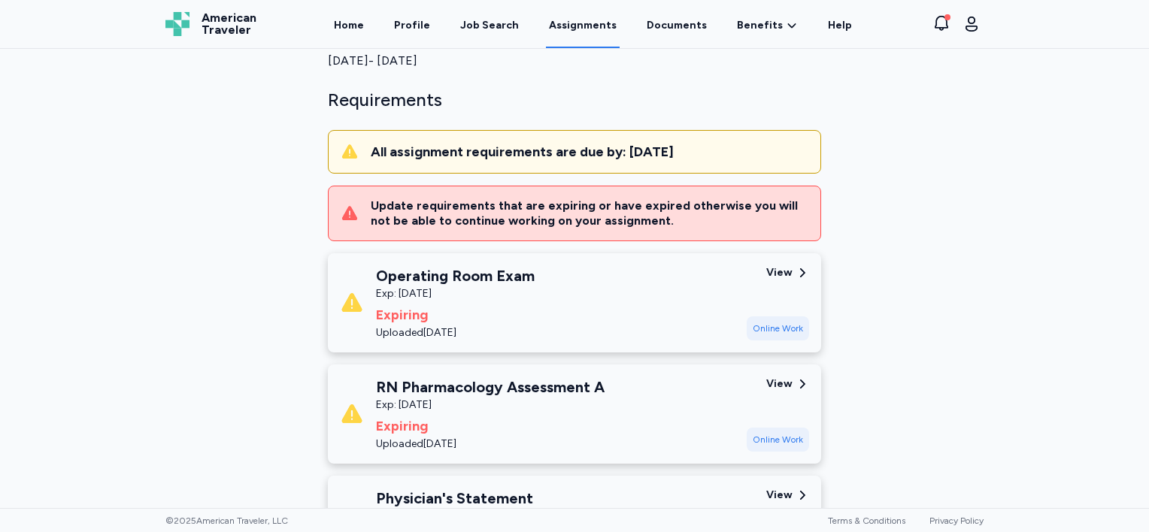
click at [529, 292] on div "Operating Room Exam Exp: [DATE] Expiring Uploaded [DATE]" at bounding box center [537, 302] width 395 height 75
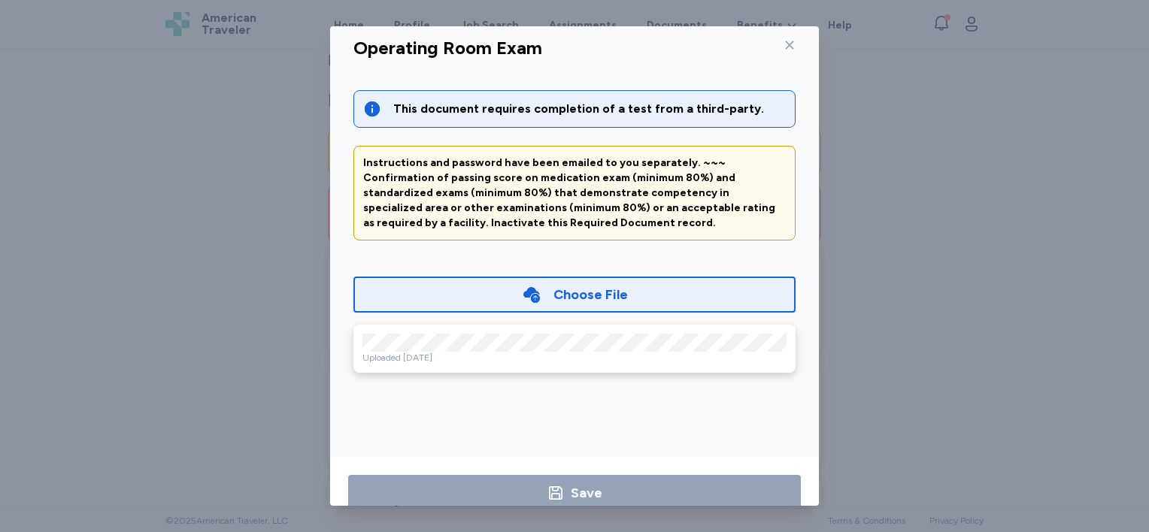
scroll to position [0, 0]
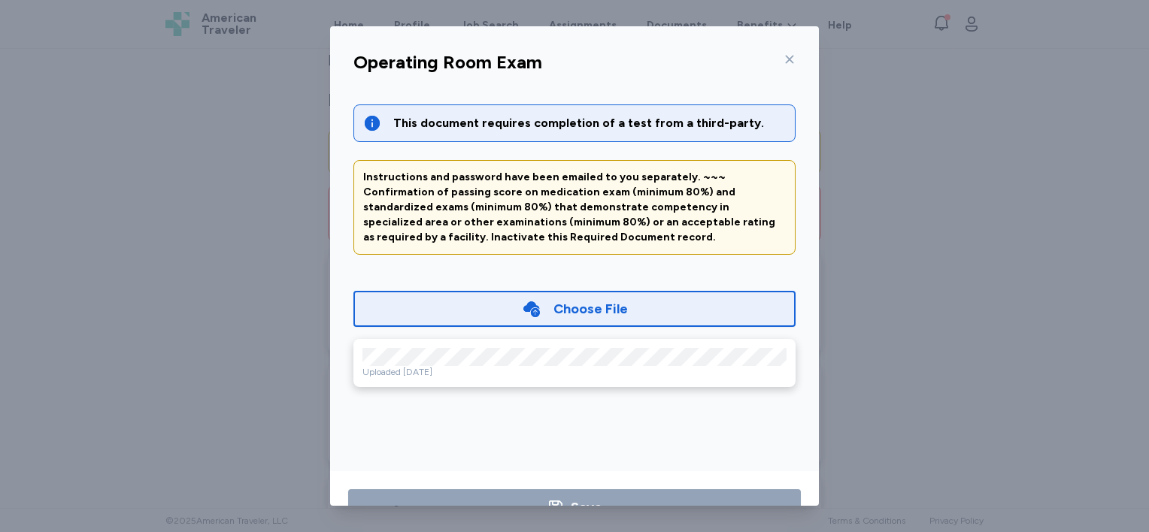
click at [784, 56] on icon at bounding box center [790, 59] width 12 height 12
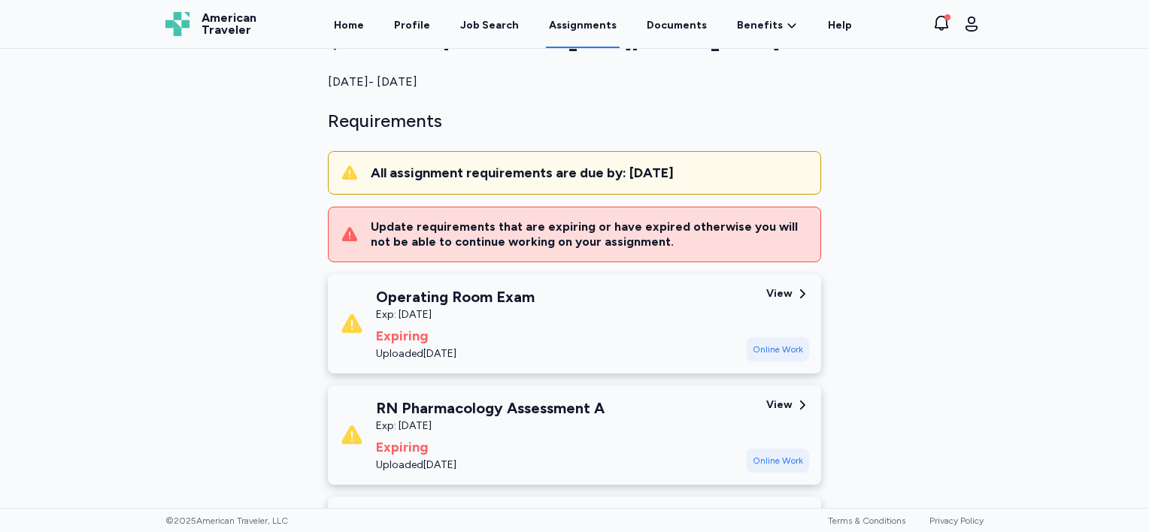
scroll to position [226, 0]
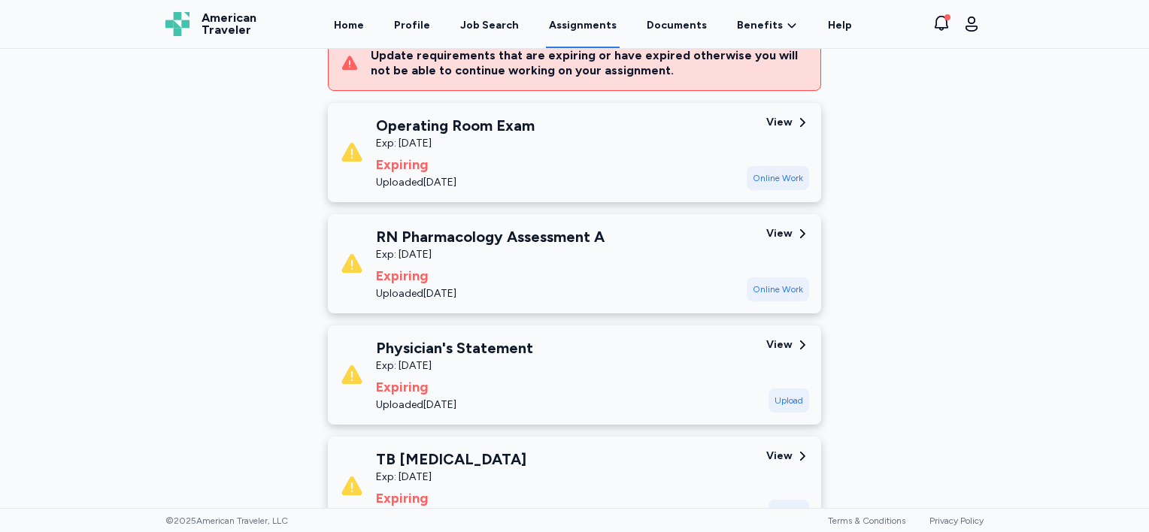
click at [779, 236] on div "View" at bounding box center [779, 233] width 26 height 15
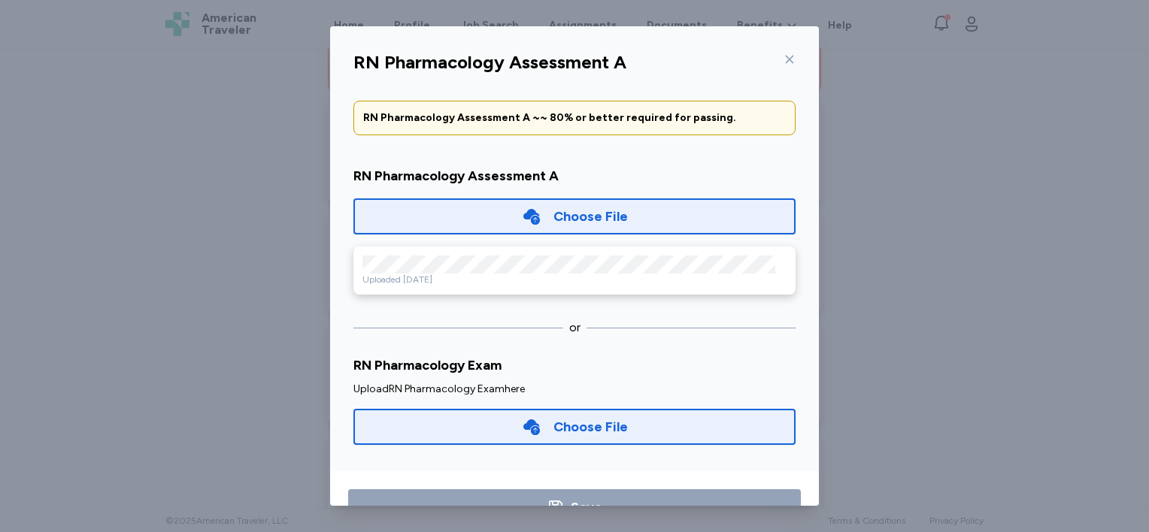
scroll to position [47, 0]
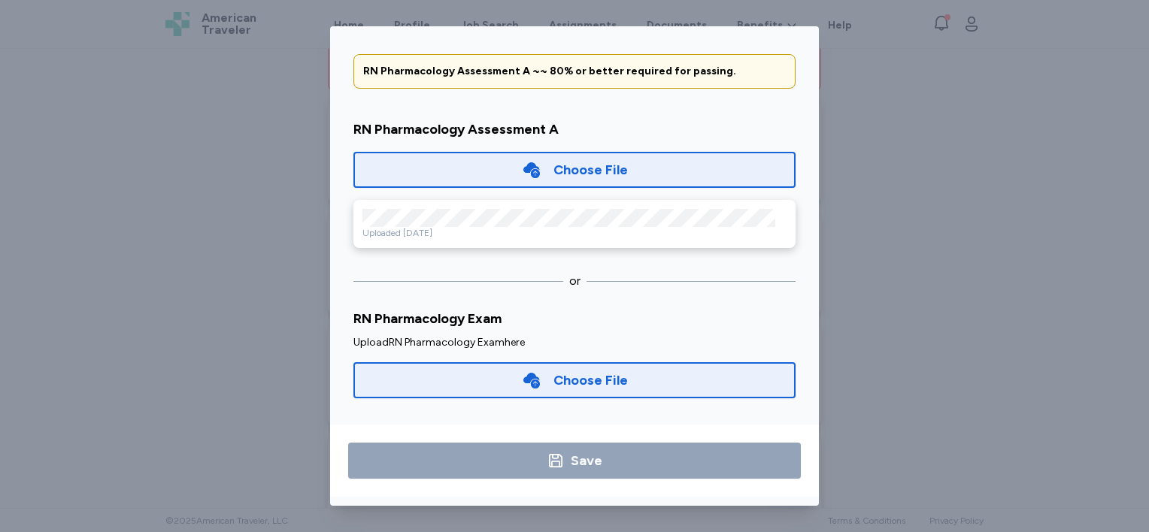
click at [554, 383] on div "Choose File" at bounding box center [591, 380] width 74 height 21
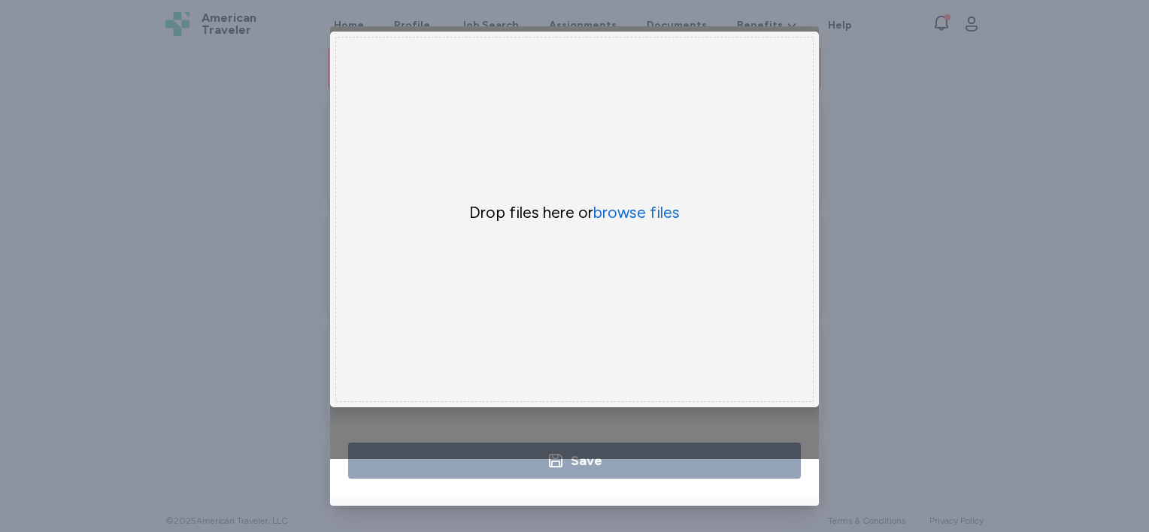
click at [865, 135] on div "RN Pharmacology Assessment A This document requires completion of a test from a…" at bounding box center [574, 266] width 1149 height 532
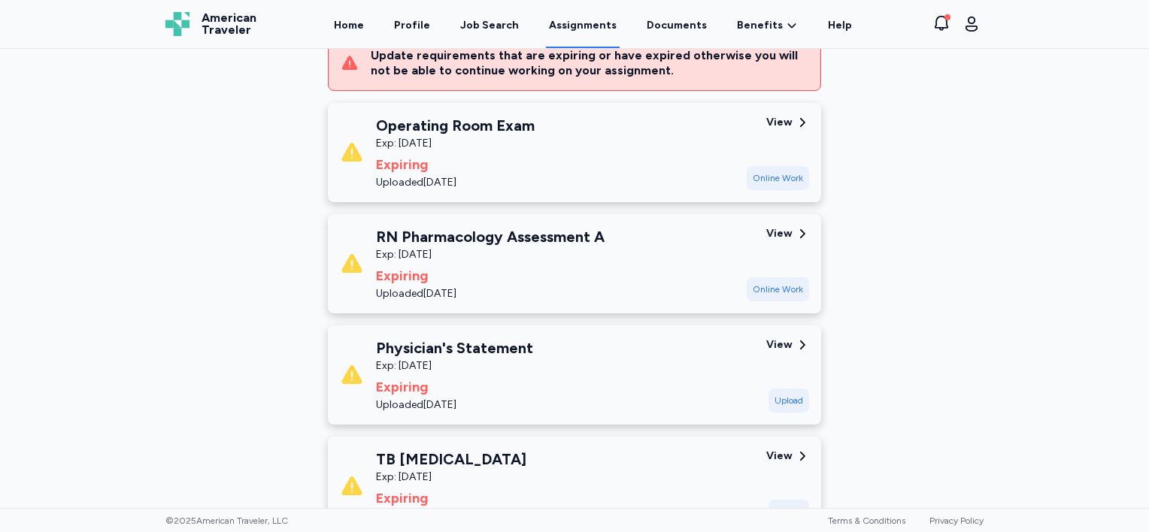
click at [415, 132] on div "Operating Room Exam" at bounding box center [455, 125] width 159 height 21
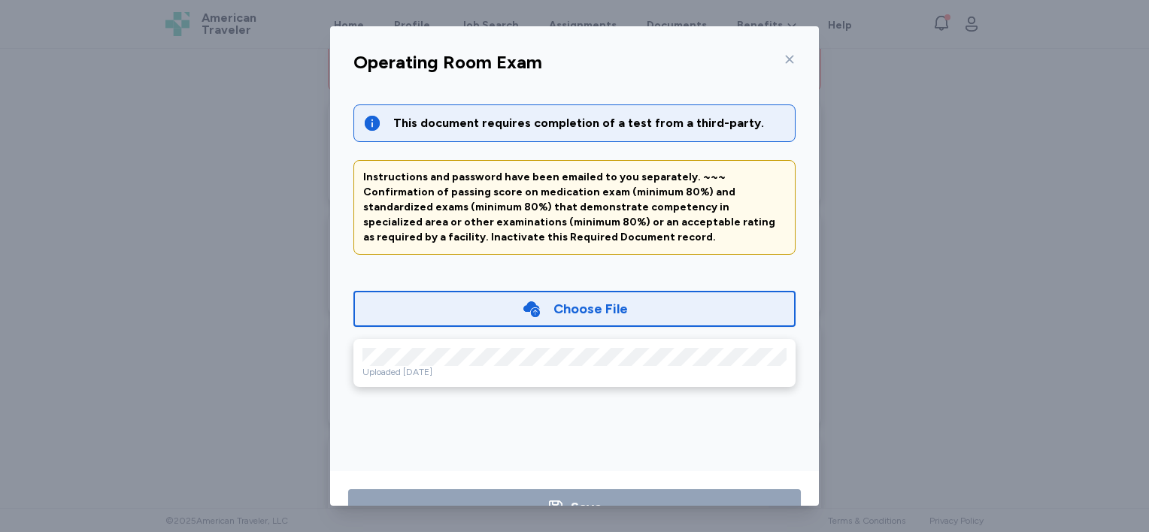
click at [784, 51] on div at bounding box center [787, 59] width 18 height 24
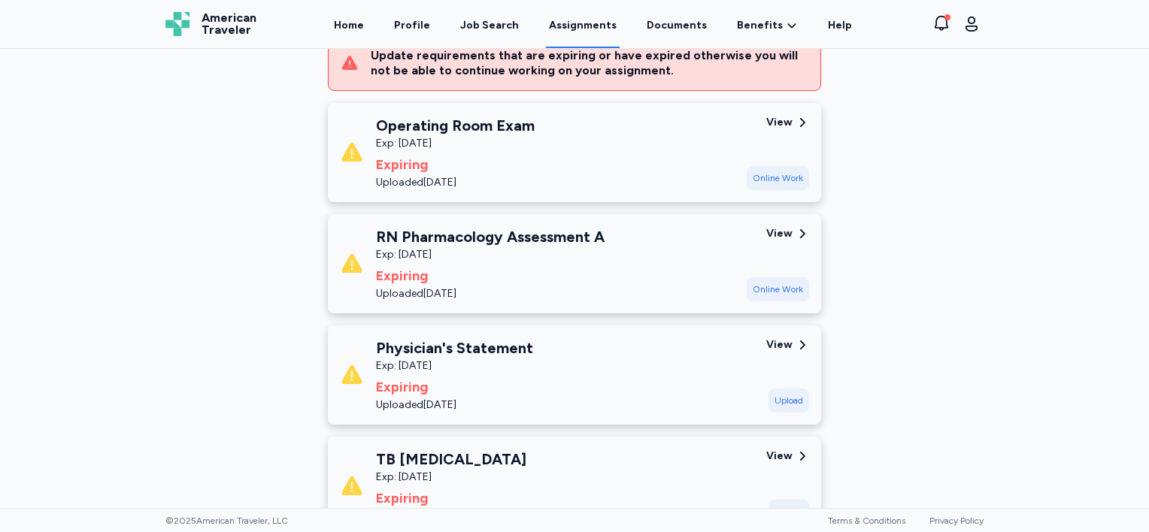
click at [629, 165] on div "Operating Room Exam Exp: [DATE] Expiring Uploaded [DATE]" at bounding box center [537, 152] width 395 height 75
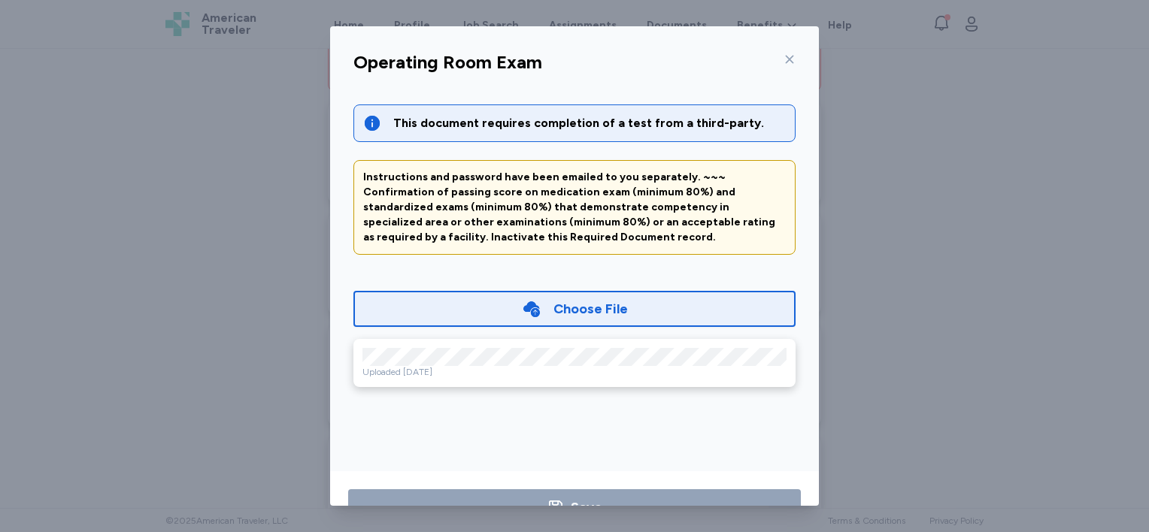
click at [785, 56] on icon at bounding box center [790, 59] width 12 height 12
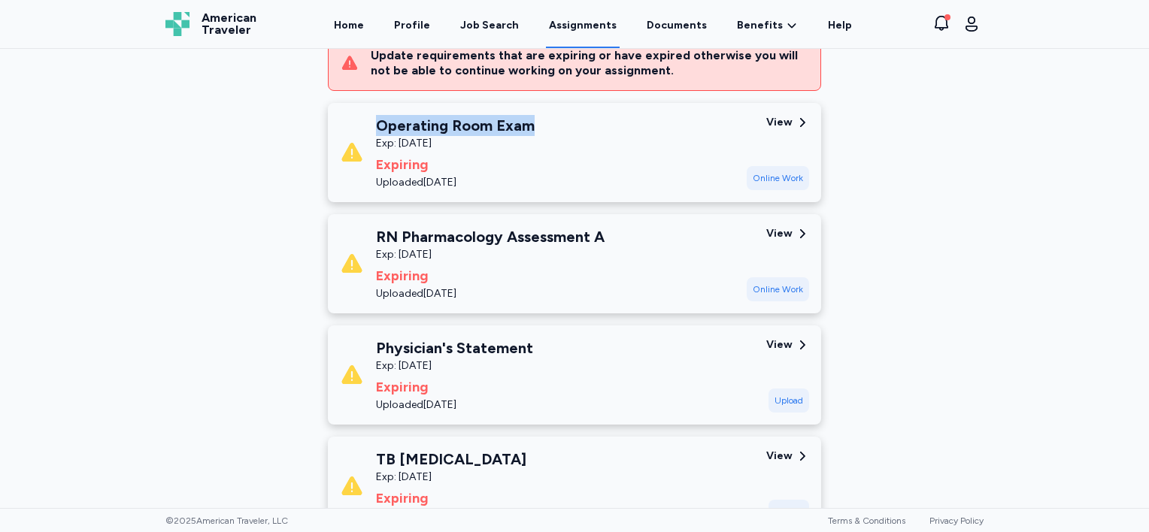
drag, startPoint x: 523, startPoint y: 125, endPoint x: 354, endPoint y: 129, distance: 169.3
click at [354, 129] on div "Operating Room Exam Exp: [DATE] Expiring Uploaded [DATE]" at bounding box center [537, 152] width 395 height 75
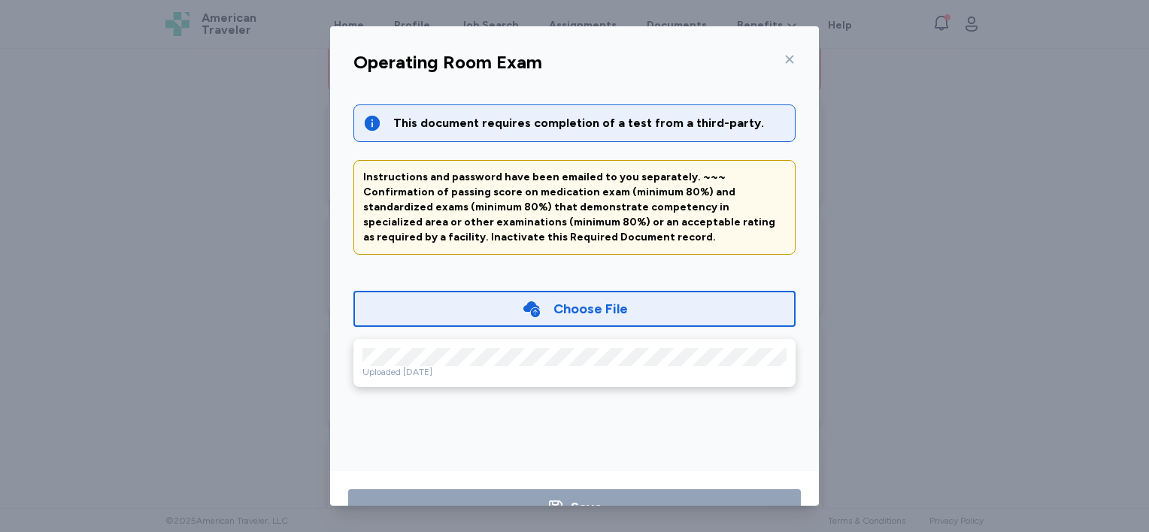
click at [784, 55] on icon at bounding box center [790, 59] width 12 height 12
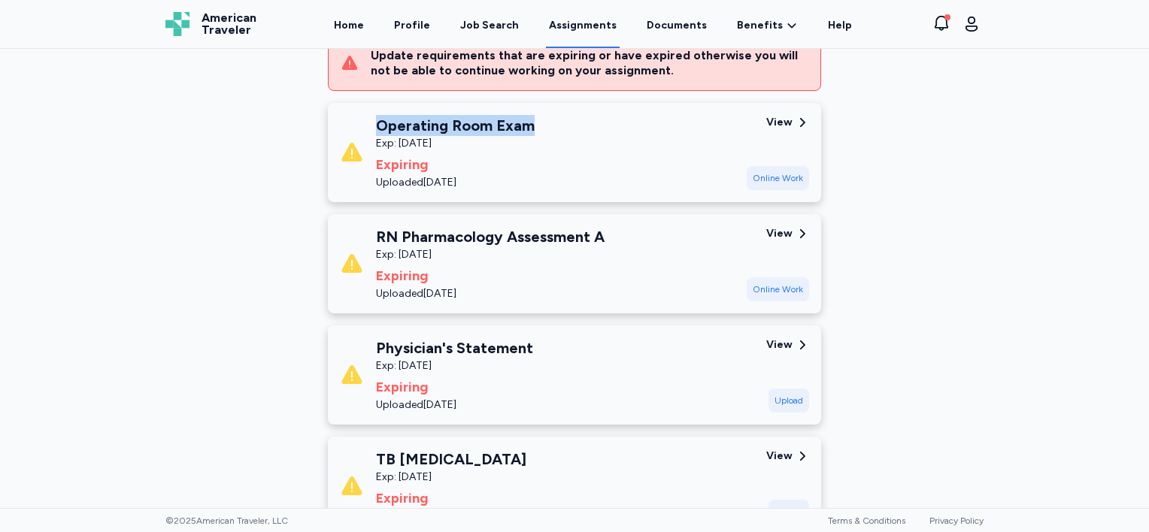
drag, startPoint x: 367, startPoint y: 122, endPoint x: 526, endPoint y: 123, distance: 159.4
click at [526, 123] on div "Operating Room Exam Exp: [DATE] Expiring Uploaded [DATE]" at bounding box center [537, 152] width 395 height 75
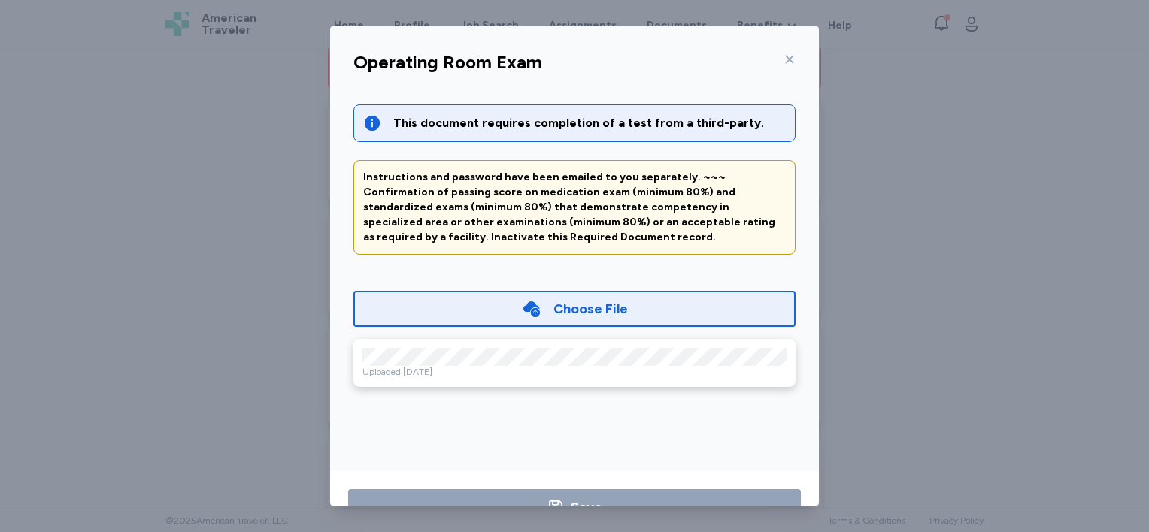
click at [788, 57] on icon at bounding box center [790, 59] width 12 height 12
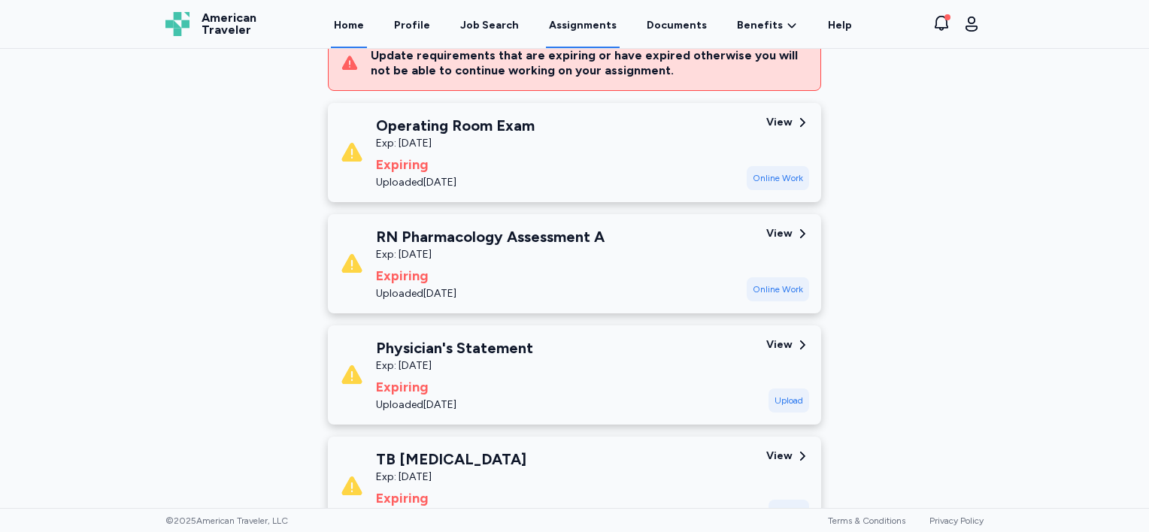
click at [355, 21] on link "Home" at bounding box center [349, 25] width 36 height 47
